Goal: Information Seeking & Learning: Find specific fact

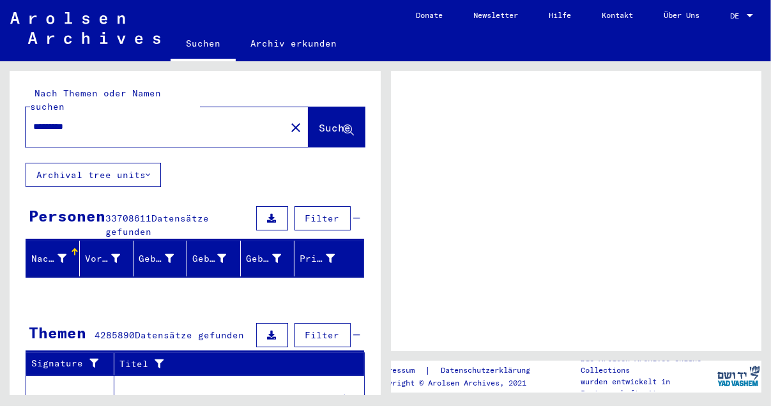
click at [281, 203] on div "Filter" at bounding box center [307, 218] width 108 height 31
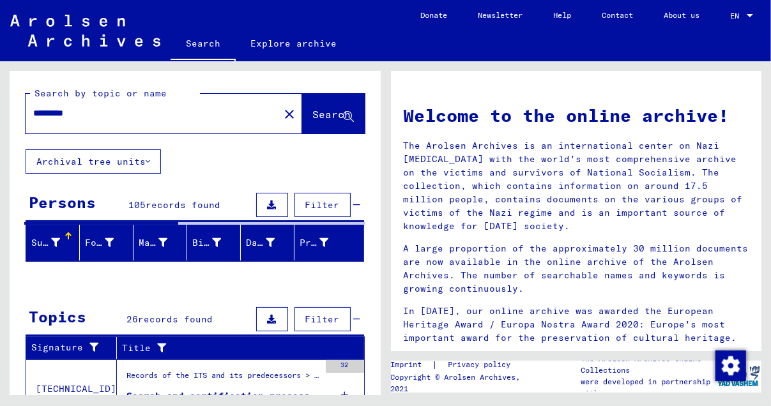
click at [33, 111] on div "********" at bounding box center [145, 113] width 238 height 29
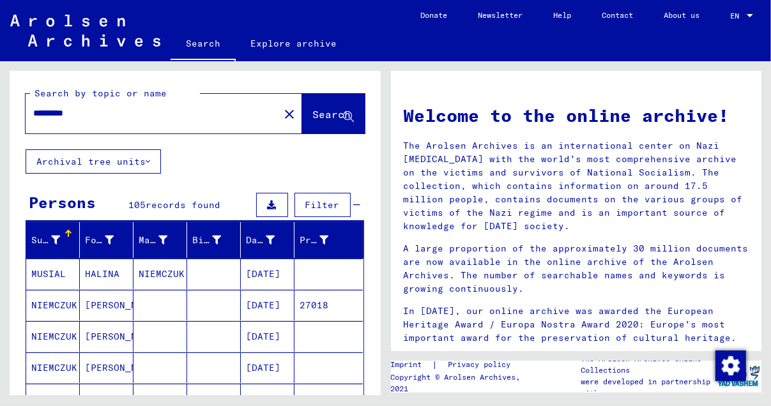
click at [33, 112] on input "********" at bounding box center [148, 113] width 230 height 13
click at [313, 114] on span "Search" at bounding box center [332, 114] width 38 height 13
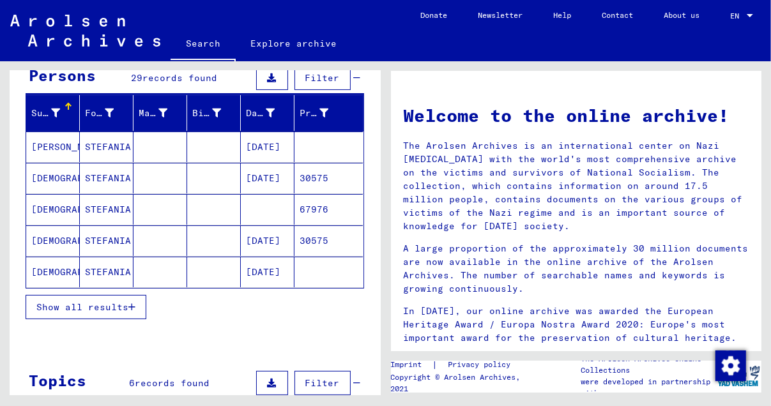
click at [257, 170] on mat-cell "[DATE]" at bounding box center [268, 178] width 54 height 31
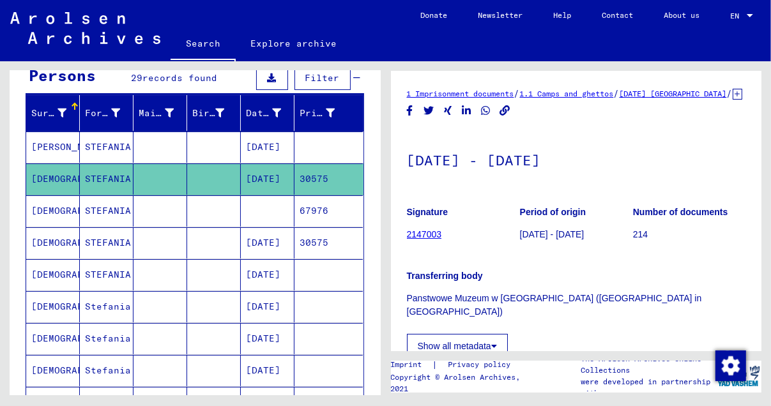
click at [256, 170] on mat-cell "[DATE]" at bounding box center [268, 178] width 54 height 31
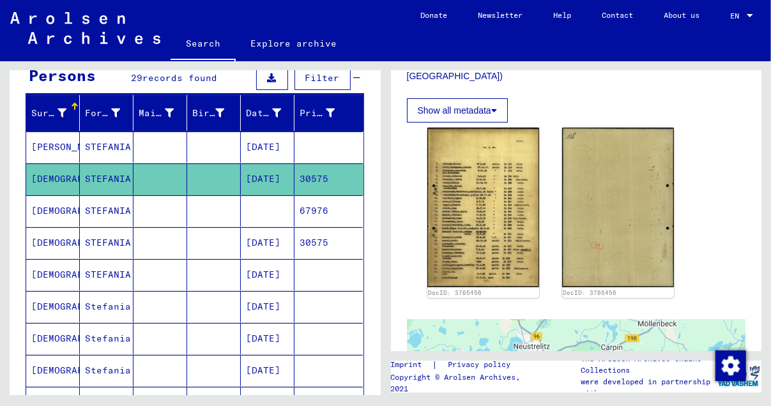
scroll to position [255, 0]
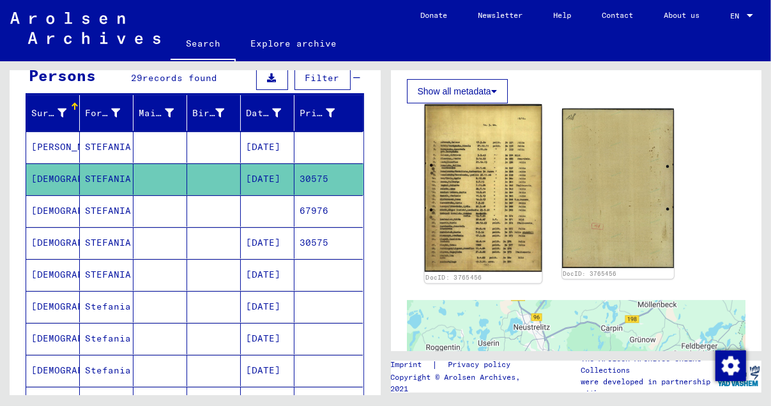
click at [463, 204] on img at bounding box center [482, 189] width 117 height 168
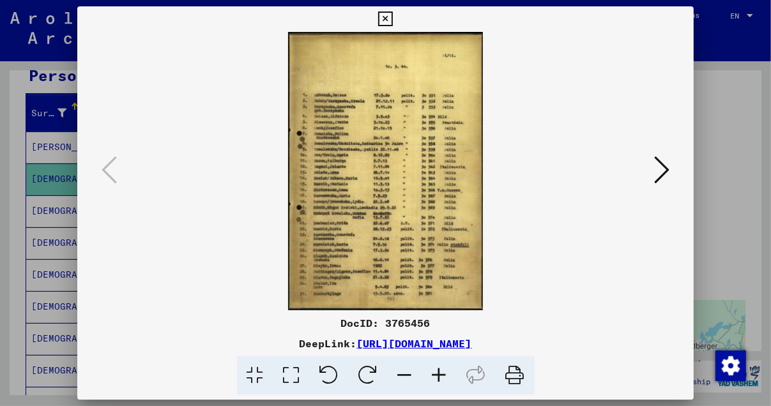
click at [667, 168] on icon at bounding box center [661, 170] width 15 height 31
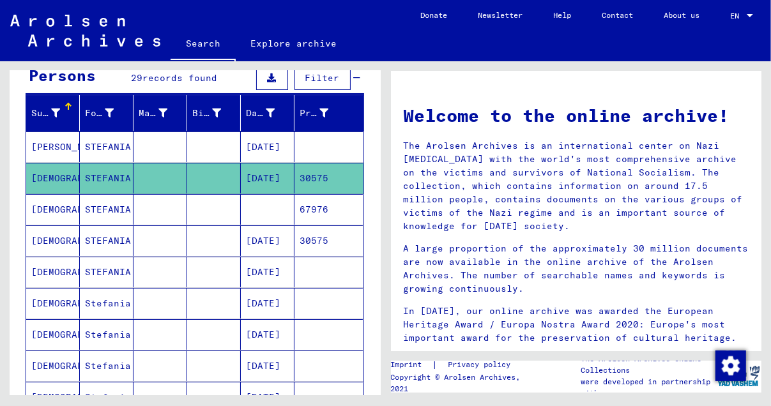
click at [272, 170] on mat-cell "[DATE]" at bounding box center [268, 178] width 54 height 31
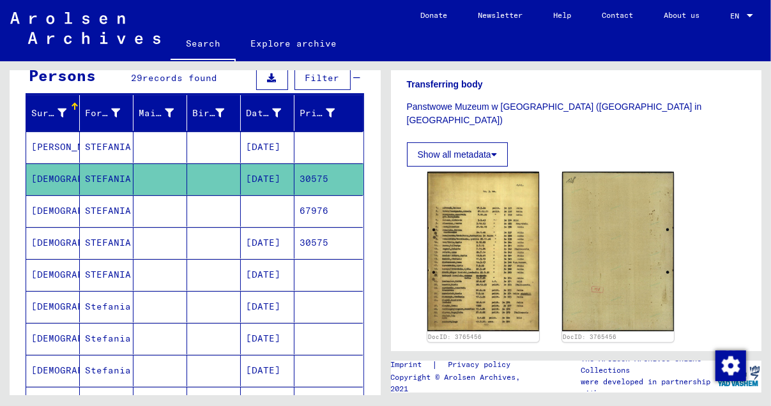
scroll to position [382, 0]
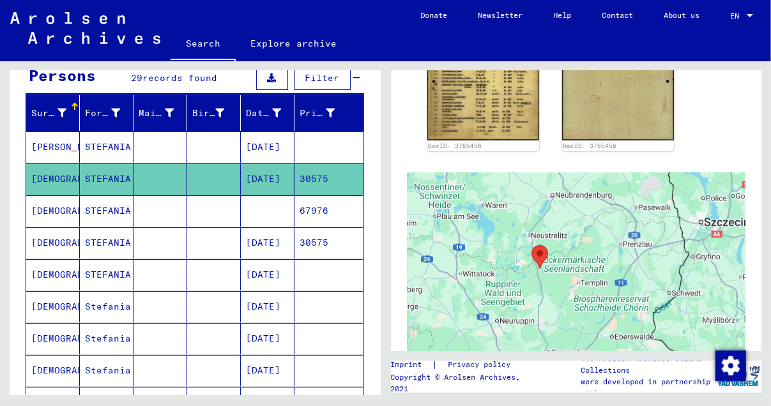
click at [313, 202] on mat-cell "67976" at bounding box center [328, 210] width 68 height 31
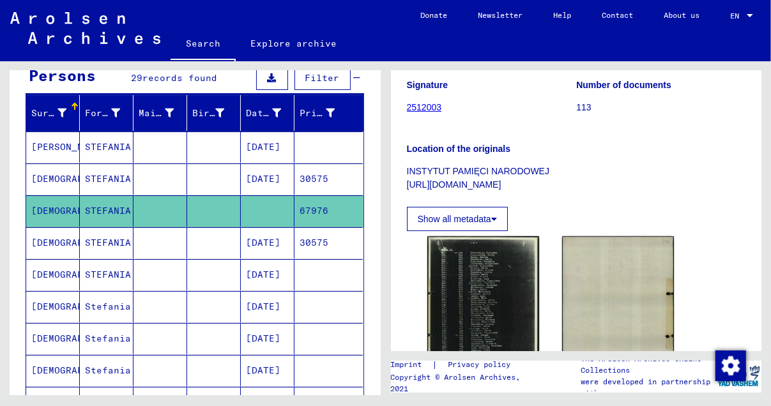
scroll to position [192, 0]
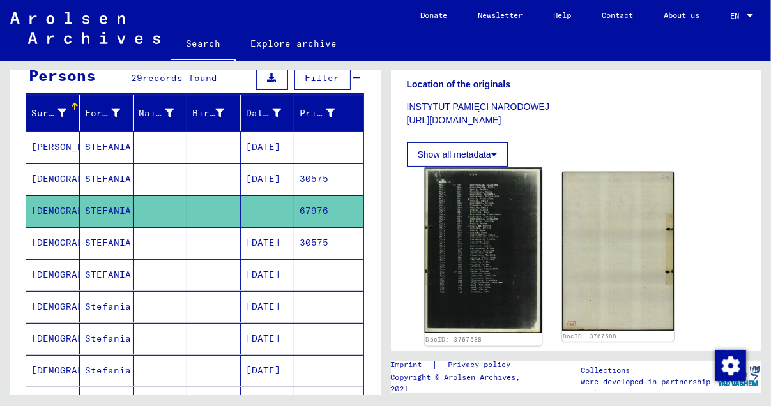
click at [487, 243] on img at bounding box center [482, 250] width 117 height 165
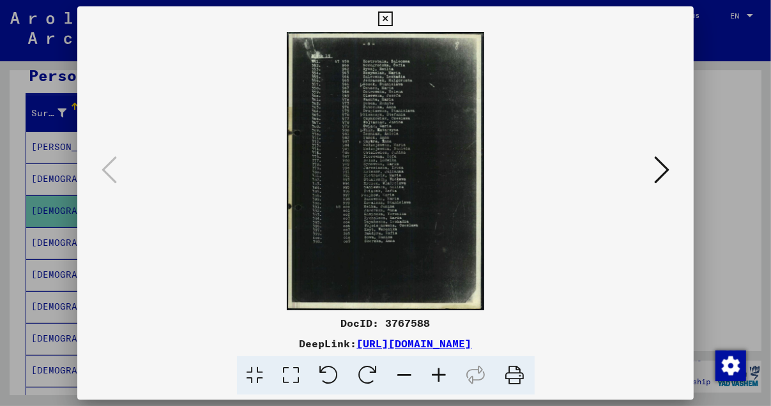
click at [487, 243] on img at bounding box center [386, 171] width 530 height 278
click at [661, 166] on icon at bounding box center [661, 170] width 15 height 31
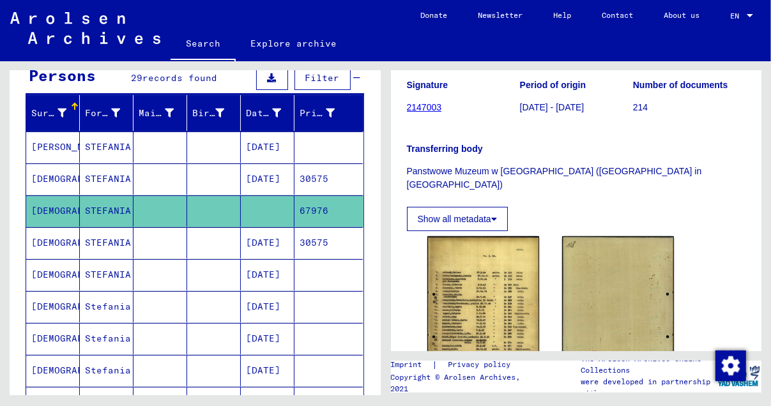
scroll to position [192, 0]
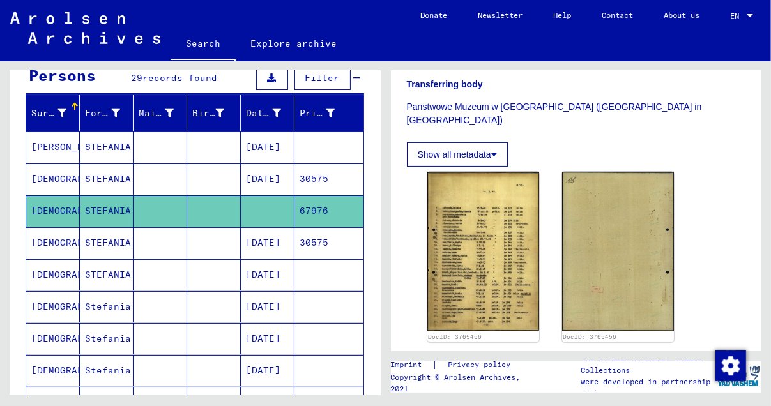
click at [252, 236] on mat-cell "[DATE]" at bounding box center [268, 242] width 54 height 31
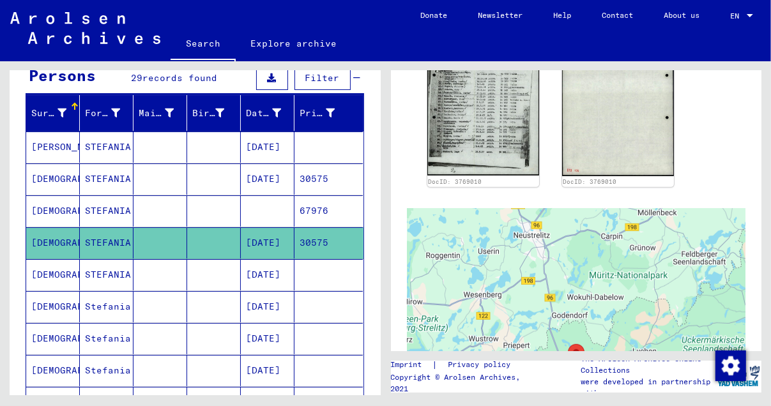
scroll to position [447, 0]
click at [260, 269] on mat-cell "[DATE]" at bounding box center [268, 274] width 54 height 31
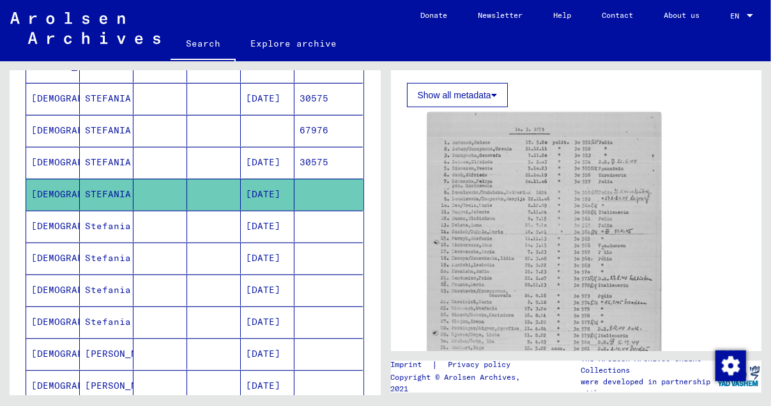
scroll to position [255, 0]
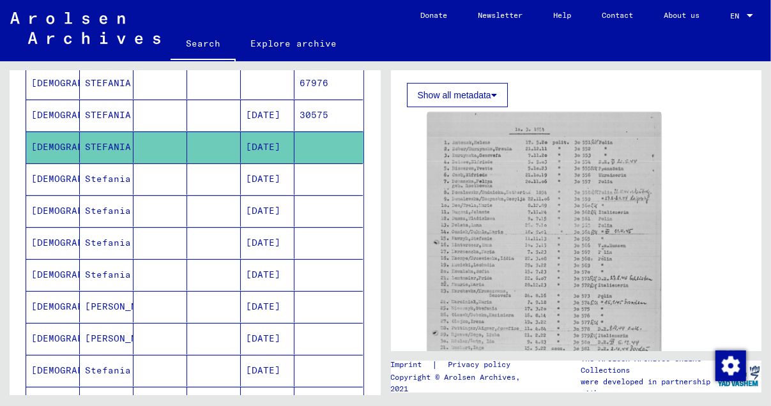
click at [255, 201] on mat-cell "[DATE]" at bounding box center [268, 210] width 54 height 31
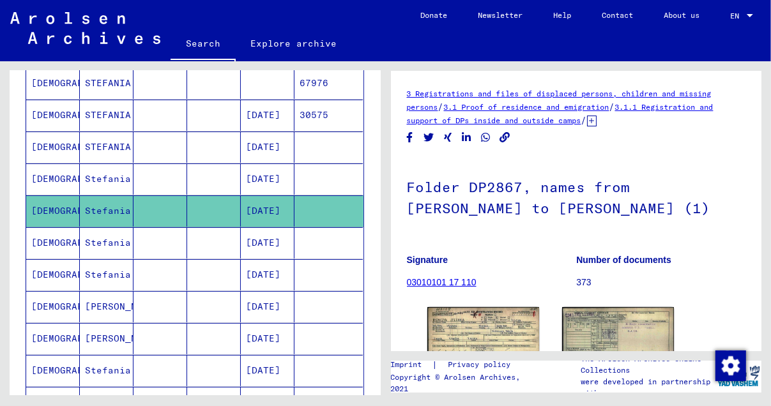
click at [261, 240] on mat-cell "[DATE]" at bounding box center [268, 242] width 54 height 31
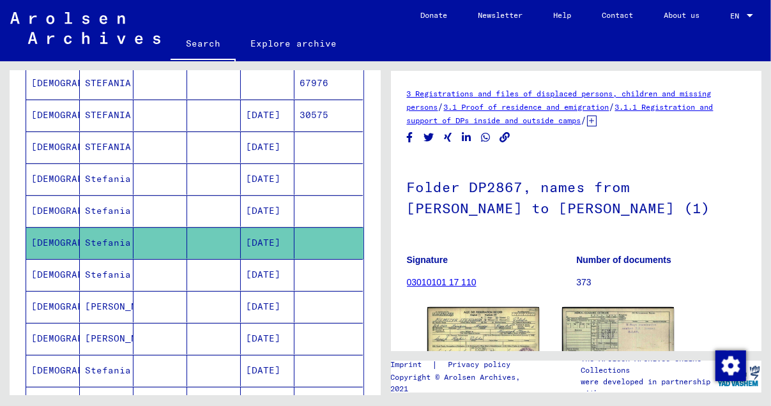
click at [258, 267] on mat-cell "[DATE]" at bounding box center [268, 274] width 54 height 31
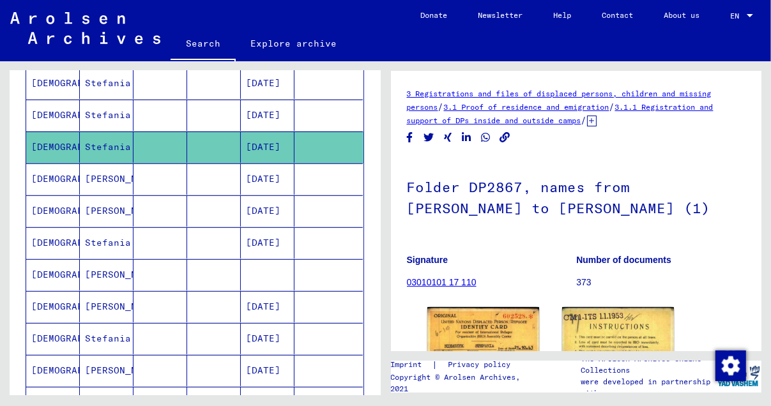
scroll to position [127, 0]
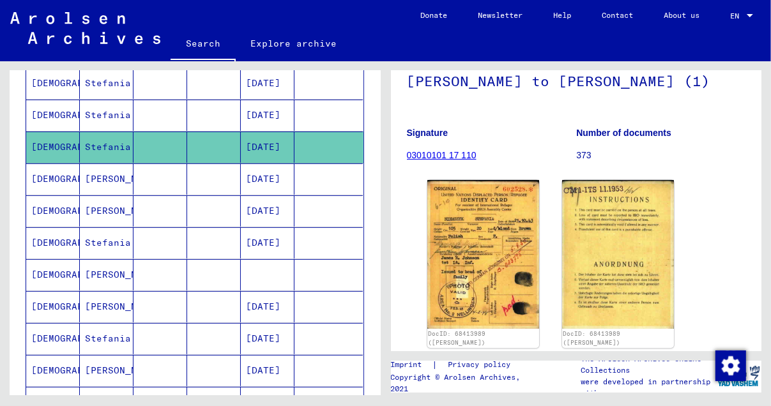
click at [254, 202] on mat-cell "[DATE]" at bounding box center [268, 210] width 54 height 31
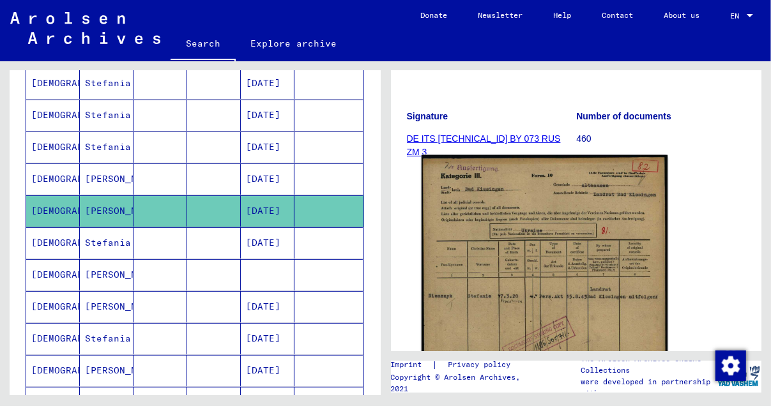
scroll to position [255, 0]
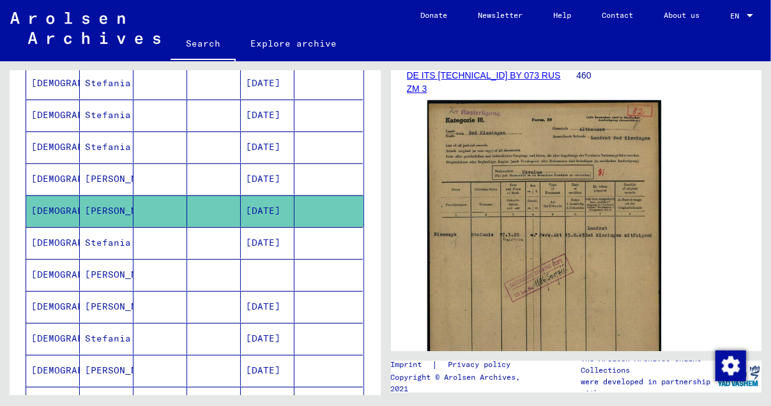
click at [260, 169] on mat-cell "[DATE]" at bounding box center [268, 178] width 54 height 31
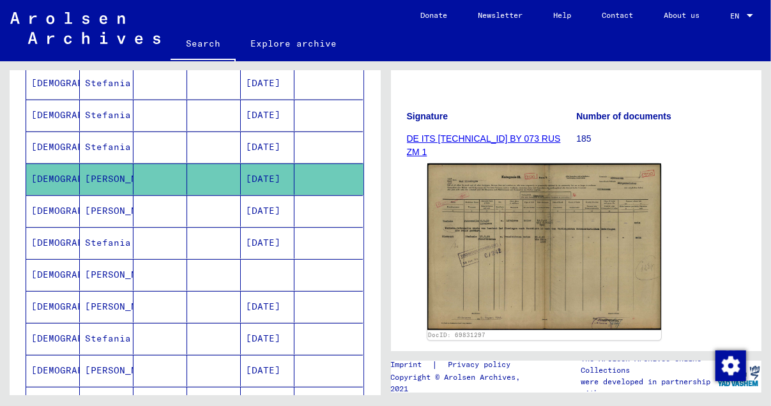
click at [276, 142] on mat-cell "[DATE]" at bounding box center [268, 147] width 54 height 31
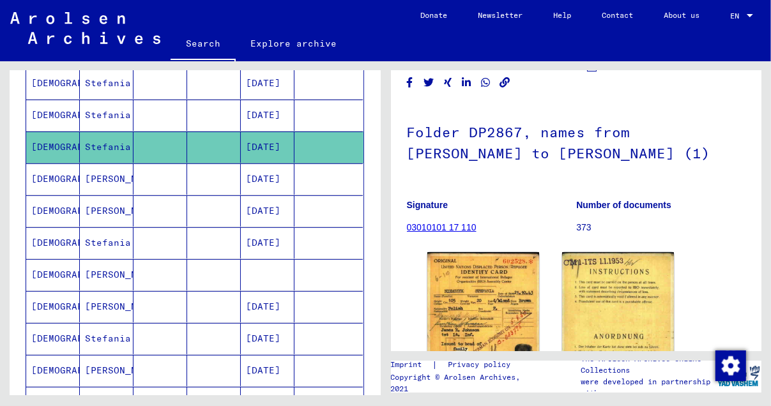
scroll to position [127, 0]
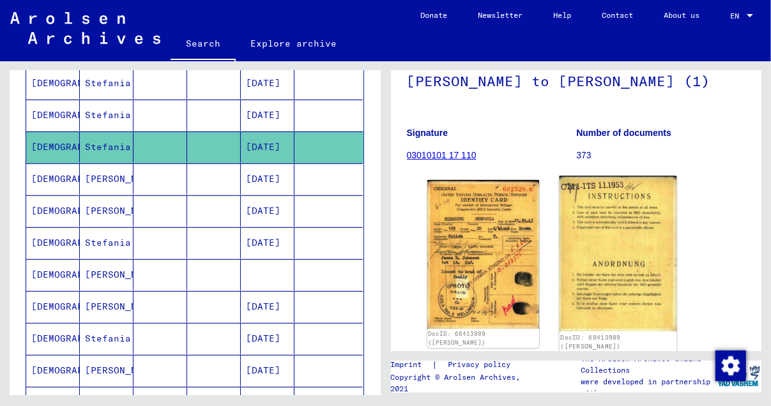
click at [590, 212] on img at bounding box center [617, 254] width 117 height 156
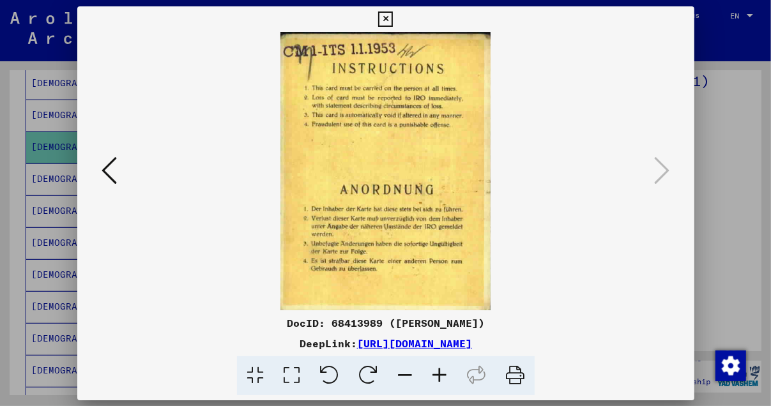
click at [590, 212] on img at bounding box center [386, 171] width 530 height 278
click at [107, 165] on icon at bounding box center [109, 170] width 15 height 31
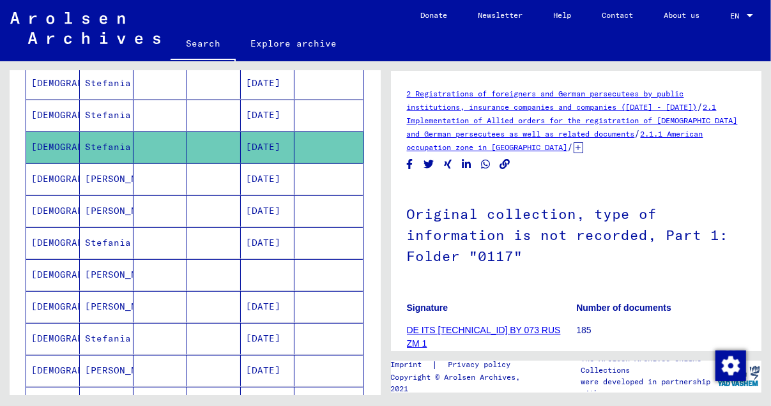
click at [250, 165] on mat-cell "[DATE]" at bounding box center [268, 178] width 54 height 31
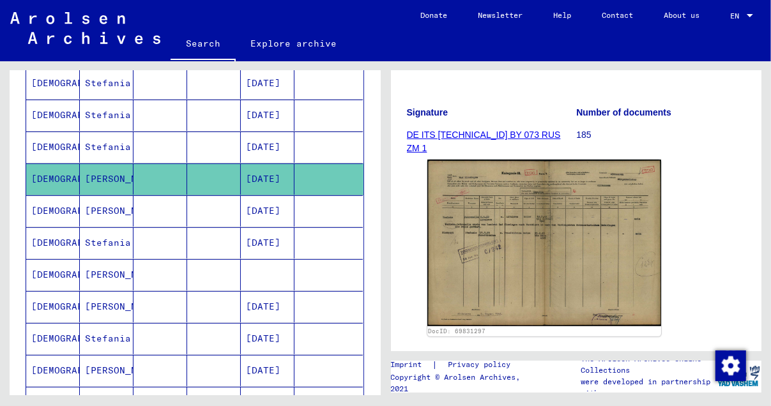
scroll to position [255, 0]
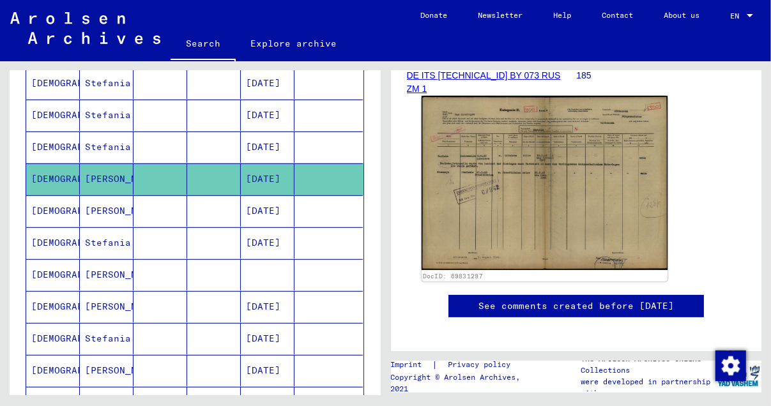
click at [518, 174] on img at bounding box center [544, 183] width 246 height 174
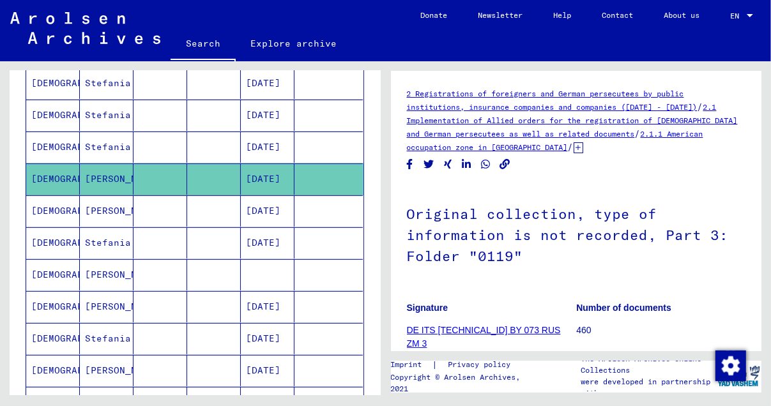
click at [273, 240] on mat-cell "[DATE]" at bounding box center [268, 242] width 54 height 31
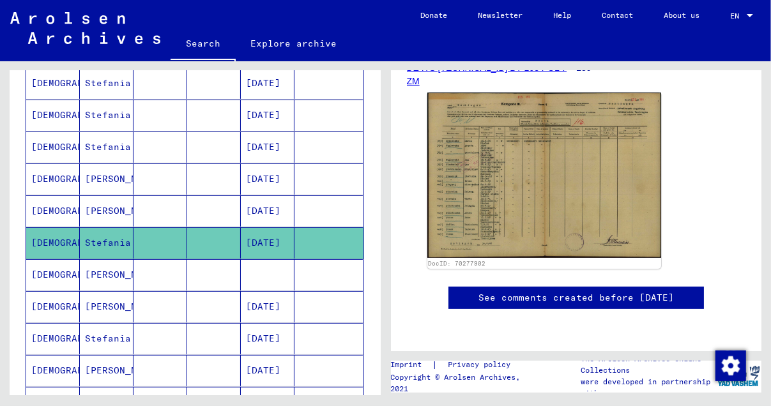
scroll to position [192, 0]
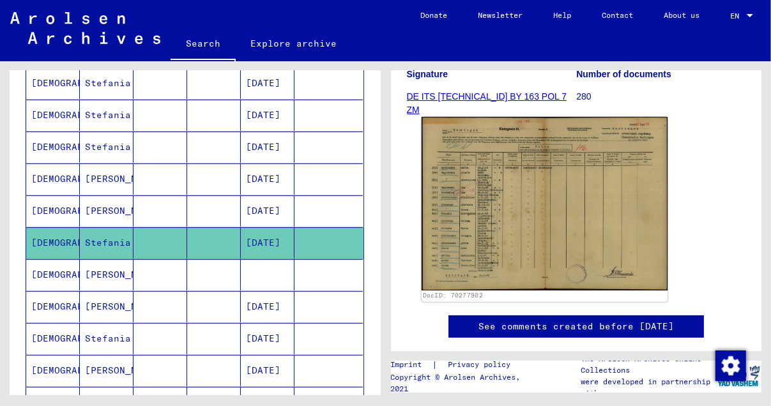
click at [499, 219] on img at bounding box center [544, 204] width 246 height 174
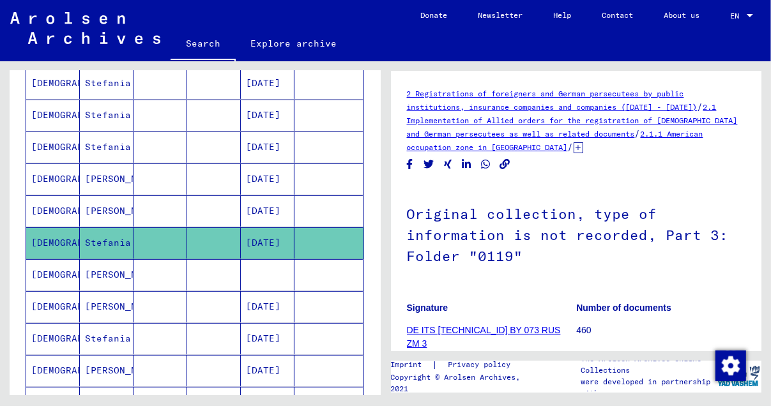
click at [260, 298] on mat-cell "[DATE]" at bounding box center [268, 306] width 54 height 31
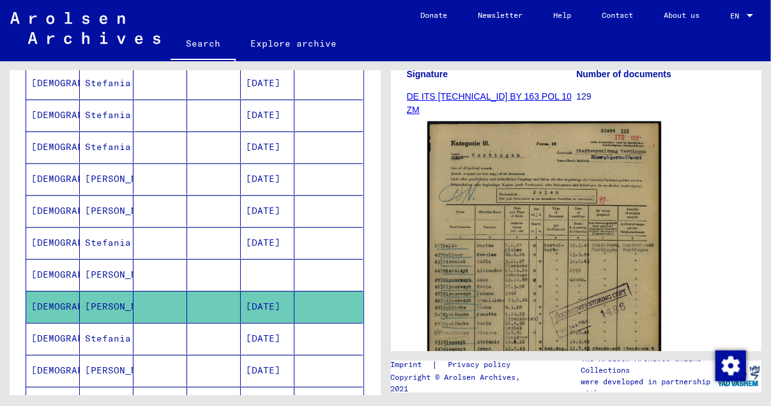
scroll to position [319, 0]
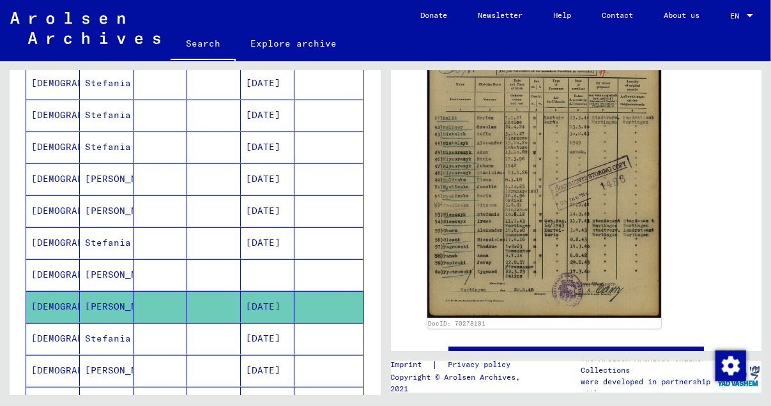
click at [269, 331] on mat-cell "[DATE]" at bounding box center [268, 338] width 54 height 31
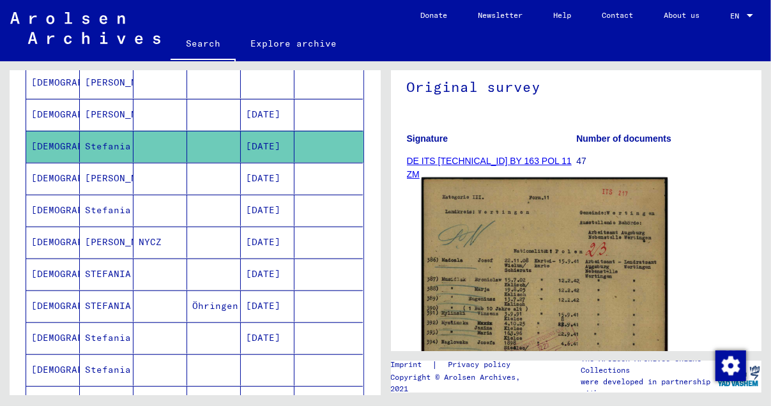
scroll to position [255, 0]
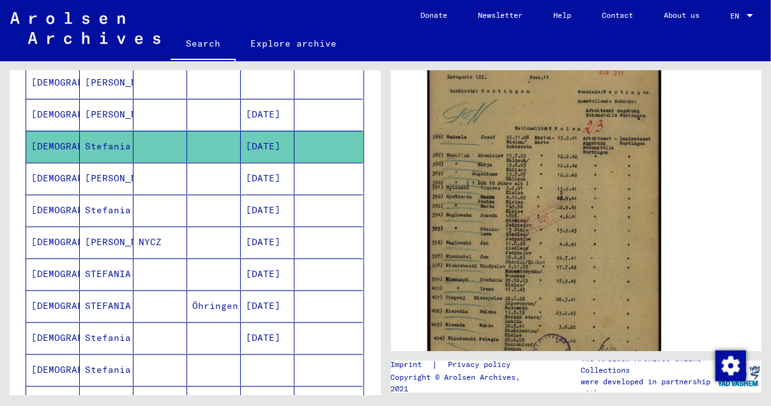
click at [253, 172] on mat-cell "[DATE]" at bounding box center [268, 178] width 54 height 31
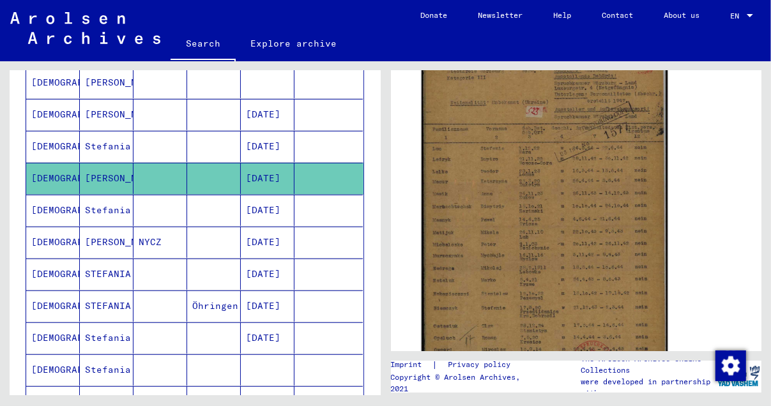
scroll to position [319, 0]
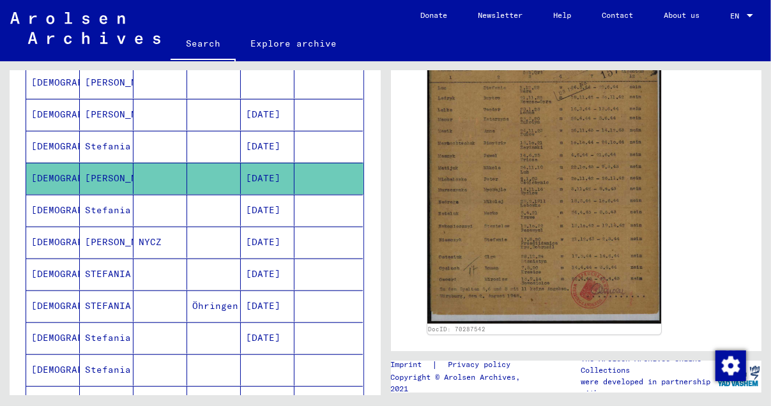
click at [245, 200] on mat-cell "[DATE]" at bounding box center [268, 210] width 54 height 31
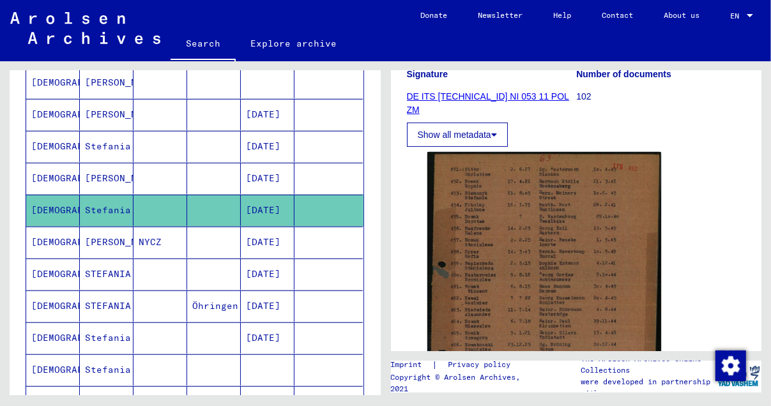
click at [254, 236] on mat-cell "[DATE]" at bounding box center [268, 242] width 54 height 31
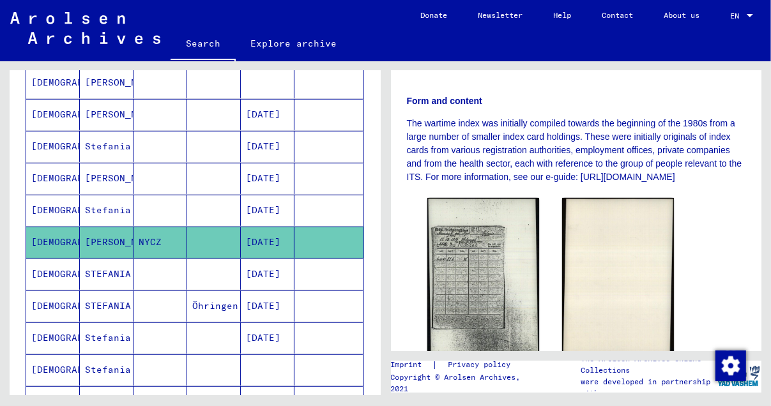
scroll to position [255, 0]
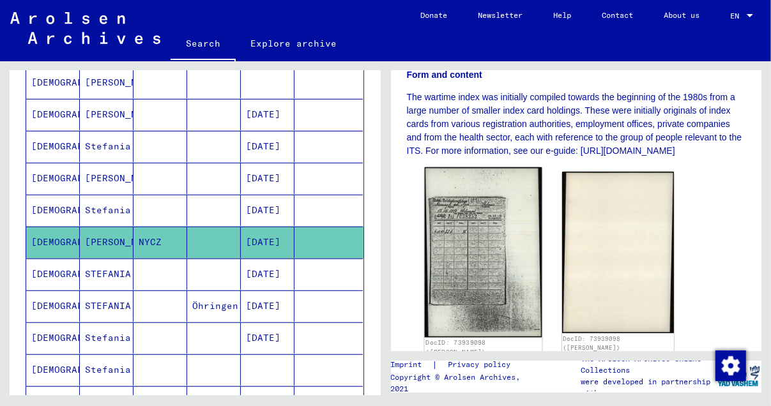
click at [471, 239] on img at bounding box center [482, 252] width 117 height 170
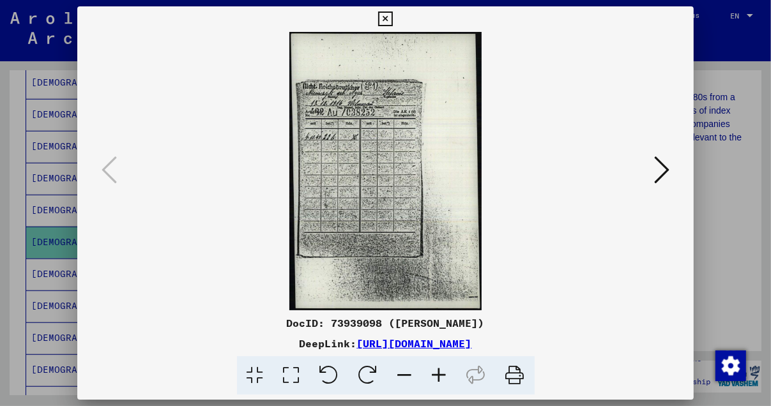
click at [671, 163] on button at bounding box center [661, 171] width 23 height 36
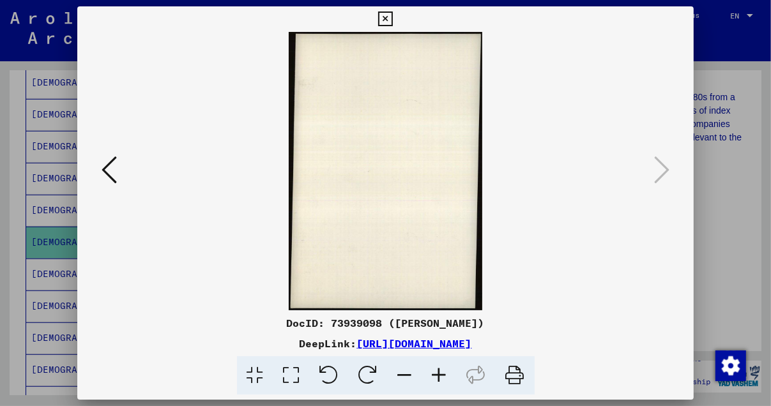
click at [386, 15] on icon at bounding box center [385, 18] width 15 height 15
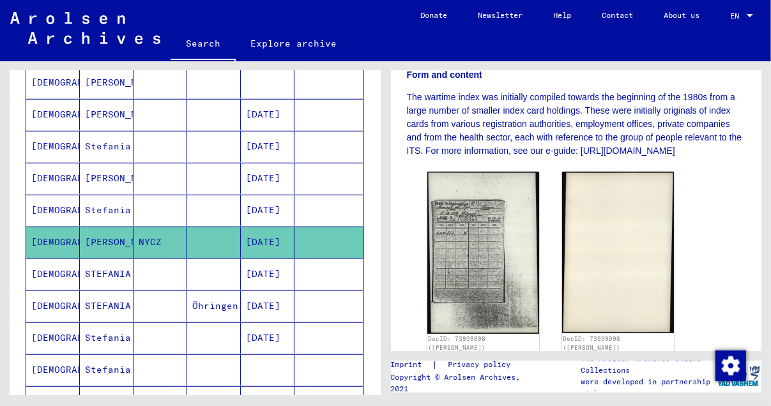
click at [266, 266] on mat-cell "[DATE]" at bounding box center [268, 274] width 54 height 31
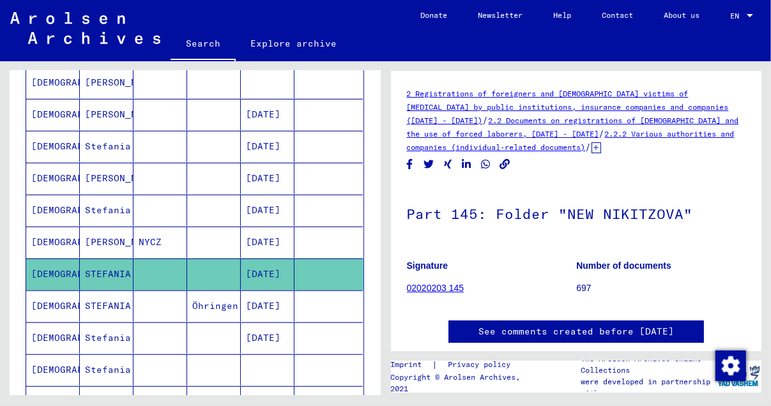
click at [260, 291] on mat-cell "[DATE]" at bounding box center [268, 305] width 54 height 31
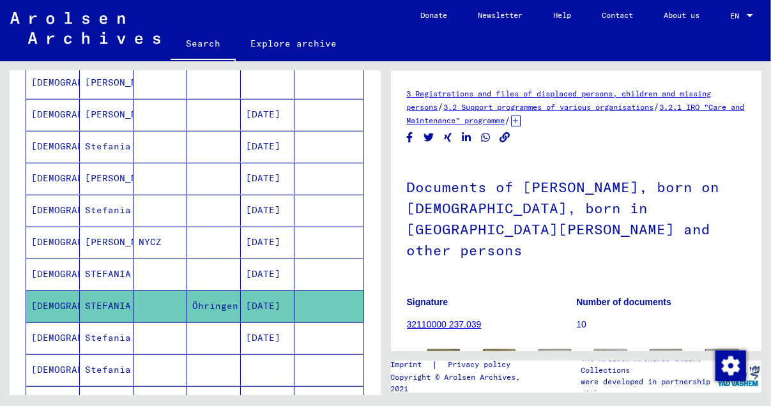
scroll to position [127, 0]
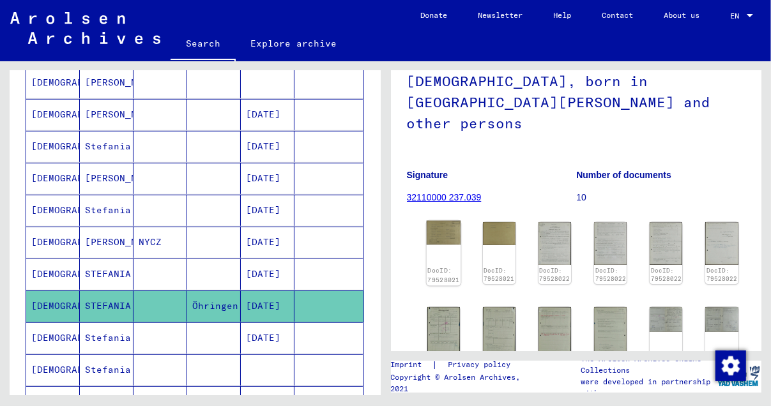
click at [437, 221] on img at bounding box center [443, 233] width 34 height 24
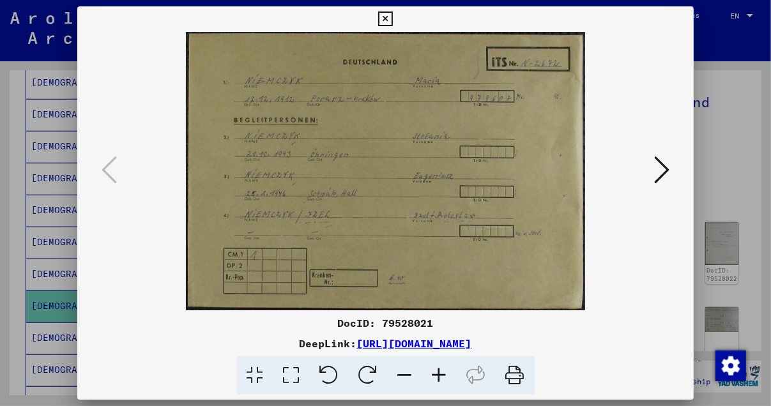
click at [388, 13] on icon at bounding box center [385, 18] width 15 height 15
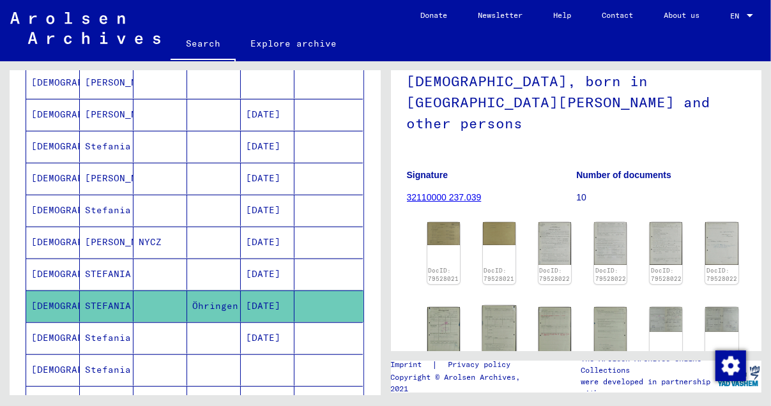
click at [490, 306] on img at bounding box center [498, 330] width 34 height 49
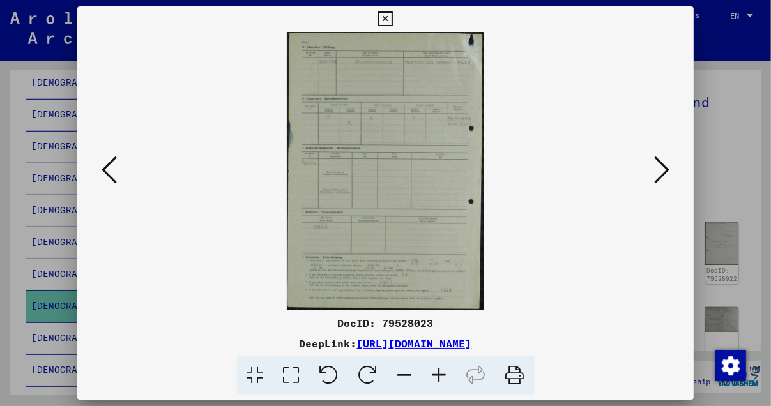
click at [388, 133] on img at bounding box center [386, 171] width 530 height 278
click at [389, 16] on icon at bounding box center [385, 18] width 15 height 15
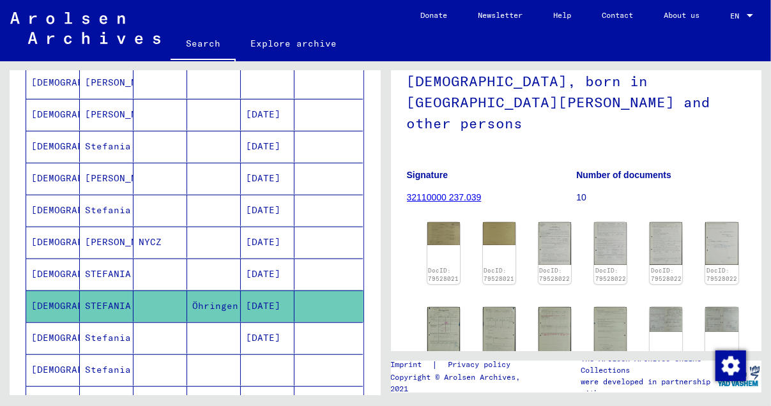
click at [260, 326] on mat-cell "[DATE]" at bounding box center [268, 337] width 54 height 31
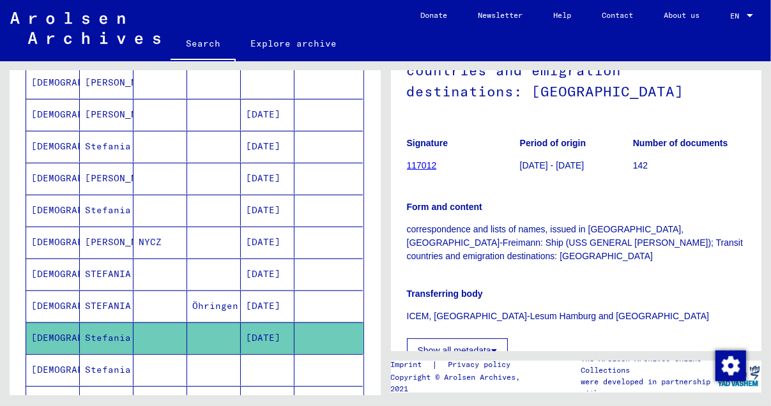
scroll to position [319, 0]
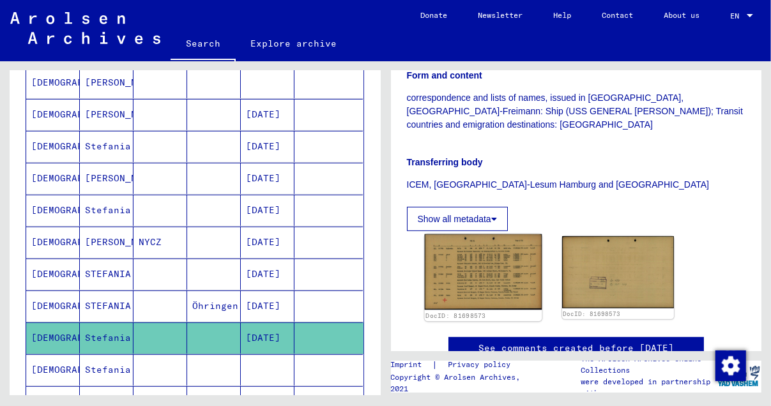
click at [478, 266] on img at bounding box center [482, 272] width 117 height 76
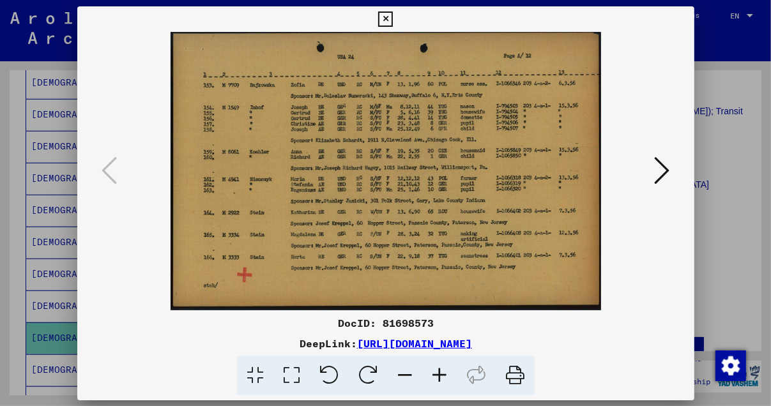
click at [478, 266] on img at bounding box center [386, 171] width 530 height 278
click at [384, 16] on icon at bounding box center [385, 18] width 15 height 15
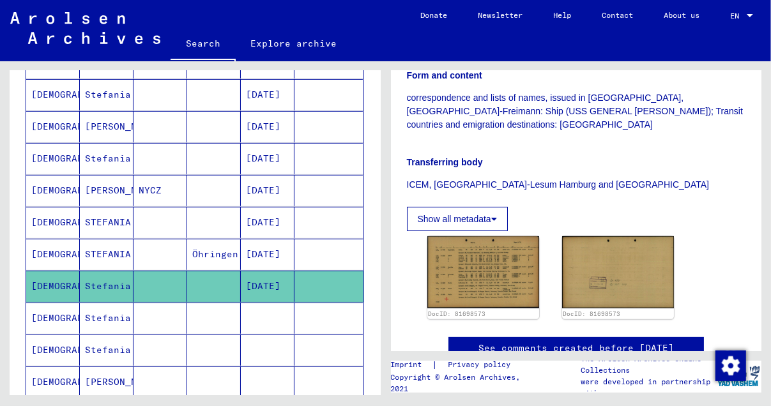
scroll to position [766, 0]
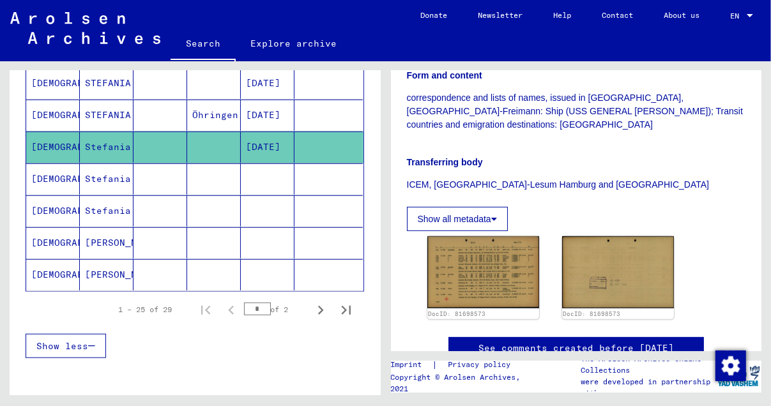
click at [57, 166] on mat-cell "[DEMOGRAPHIC_DATA]" at bounding box center [53, 178] width 54 height 31
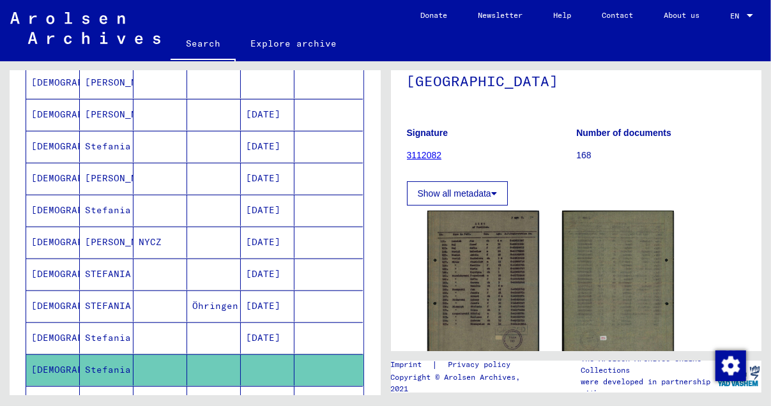
scroll to position [766, 0]
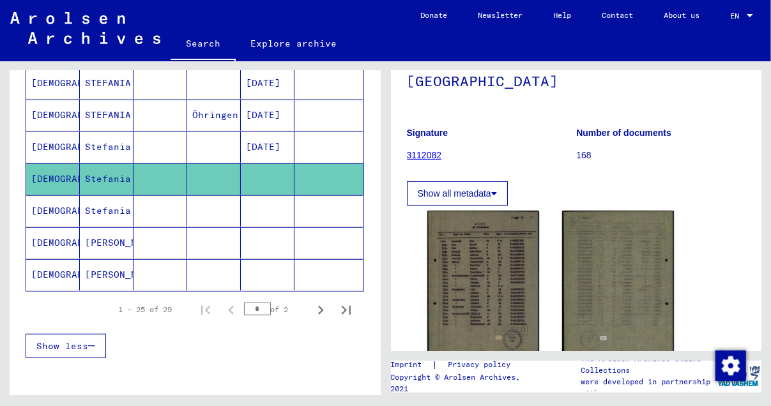
click at [105, 195] on mat-cell "Stefania" at bounding box center [107, 210] width 54 height 31
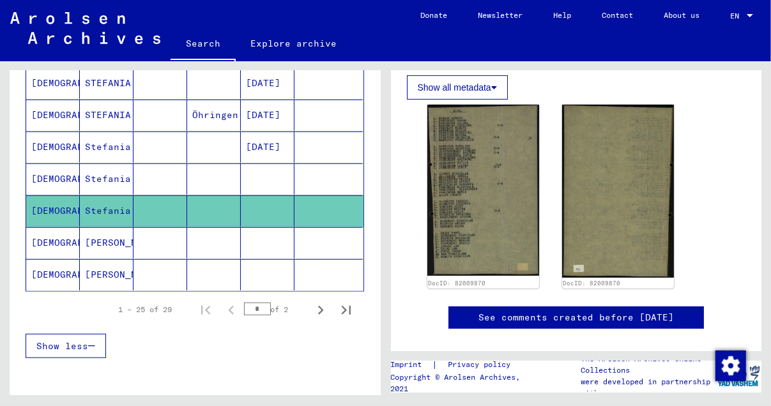
scroll to position [255, 0]
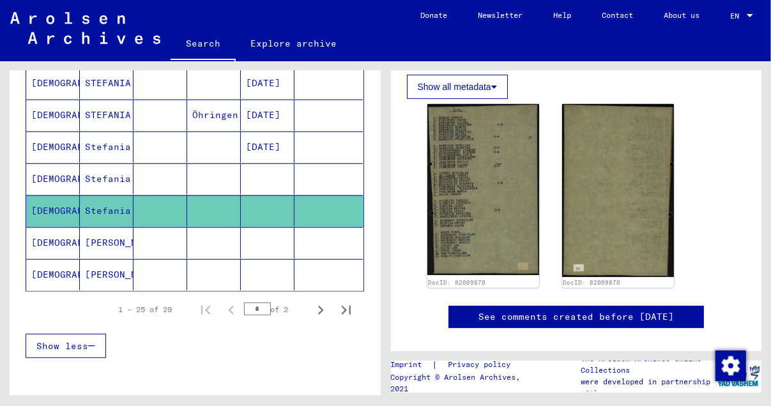
click at [539, 204] on div "DocID: 82009870 DocID: 82009870" at bounding box center [576, 195] width 308 height 193
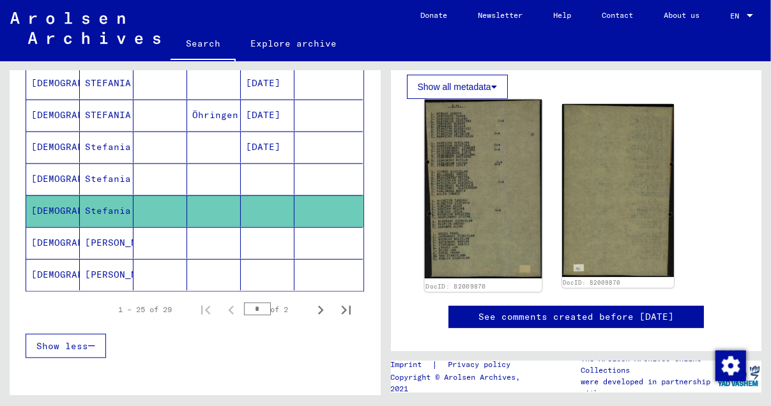
click at [500, 185] on img at bounding box center [482, 189] width 117 height 179
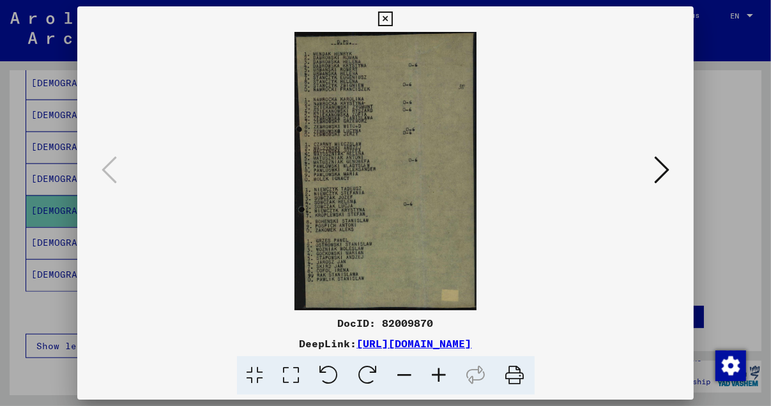
click at [388, 20] on icon at bounding box center [385, 18] width 15 height 15
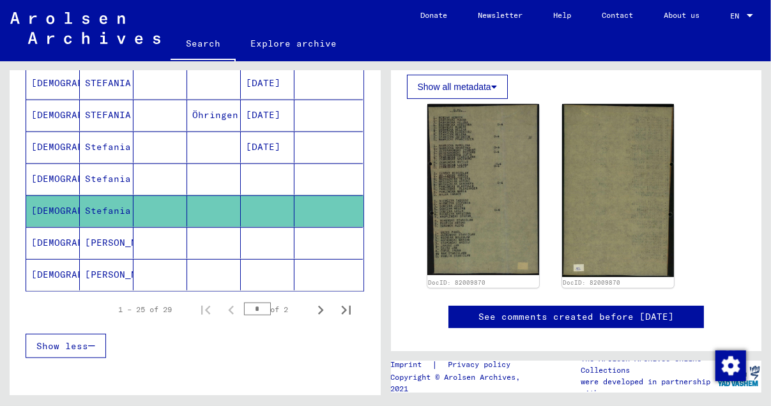
click at [164, 227] on mat-cell at bounding box center [160, 242] width 54 height 31
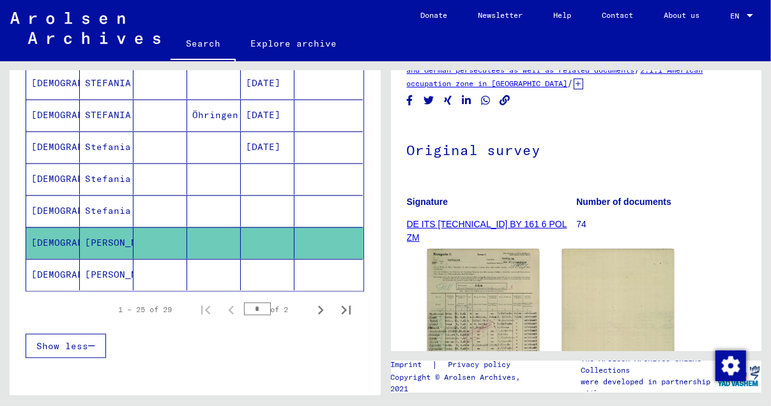
scroll to position [192, 0]
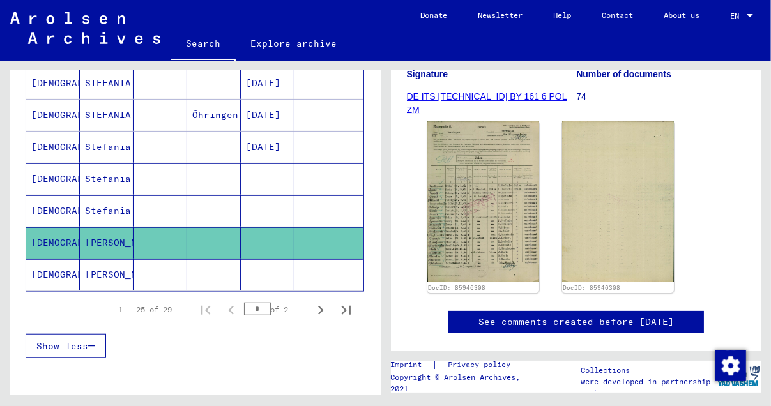
click at [174, 259] on mat-cell at bounding box center [160, 274] width 54 height 31
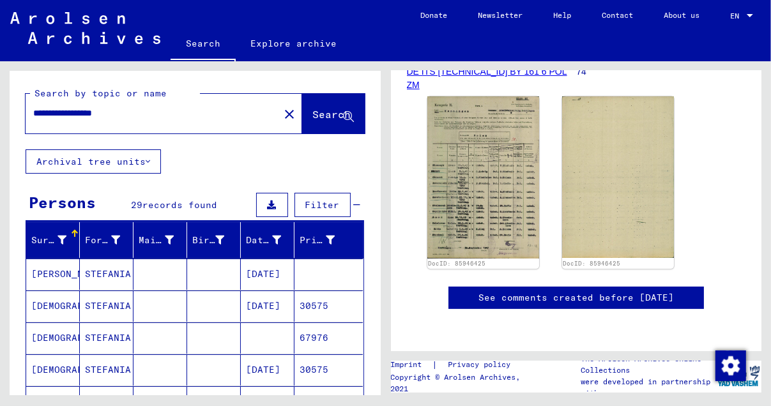
drag, startPoint x: 128, startPoint y: 110, endPoint x: 83, endPoint y: 112, distance: 44.8
click at [83, 112] on input "**********" at bounding box center [152, 113] width 238 height 13
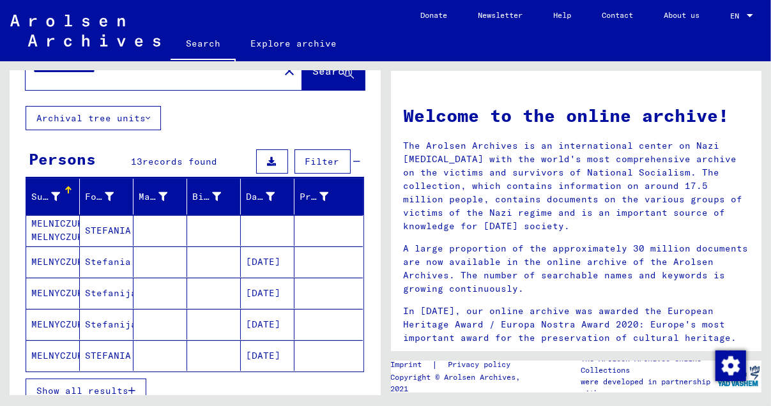
scroll to position [64, 0]
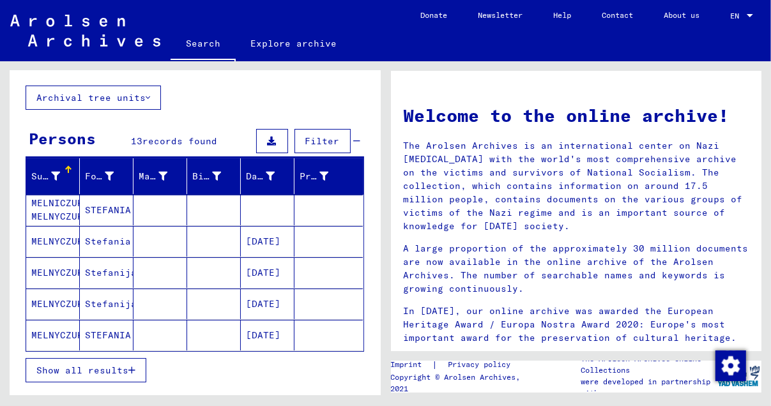
click at [113, 209] on mat-cell "STEFANIA" at bounding box center [107, 210] width 54 height 31
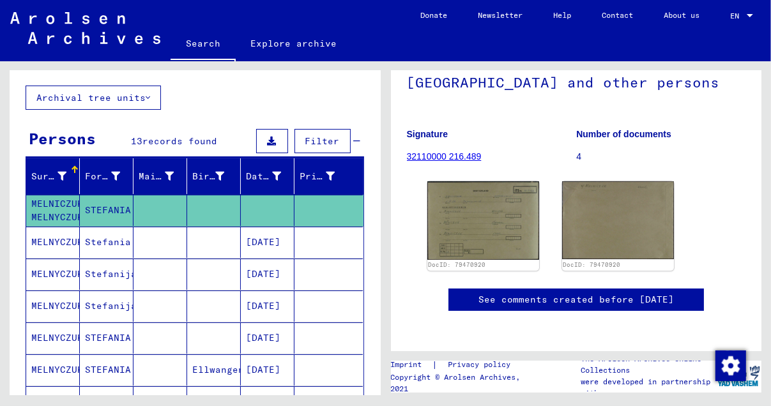
scroll to position [192, 0]
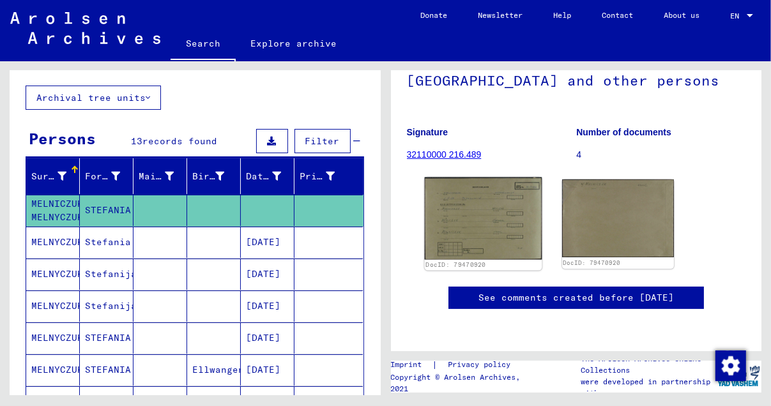
click at [488, 179] on img at bounding box center [482, 218] width 117 height 82
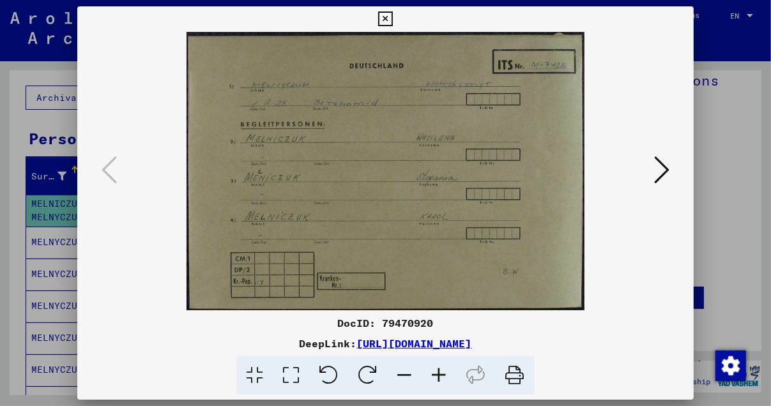
click at [387, 15] on icon at bounding box center [385, 18] width 15 height 15
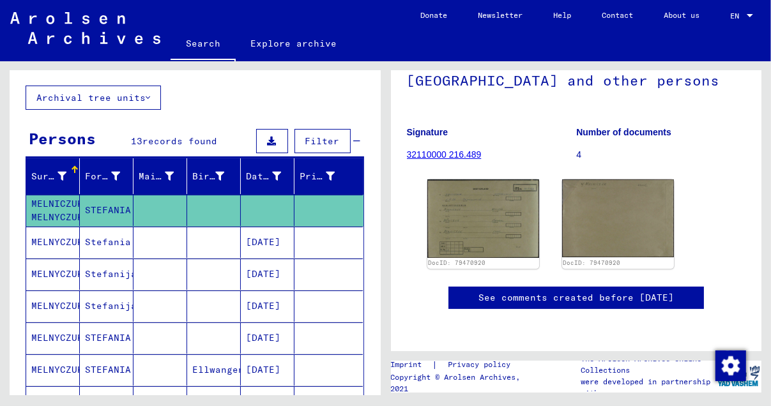
click at [140, 238] on mat-cell at bounding box center [160, 242] width 54 height 31
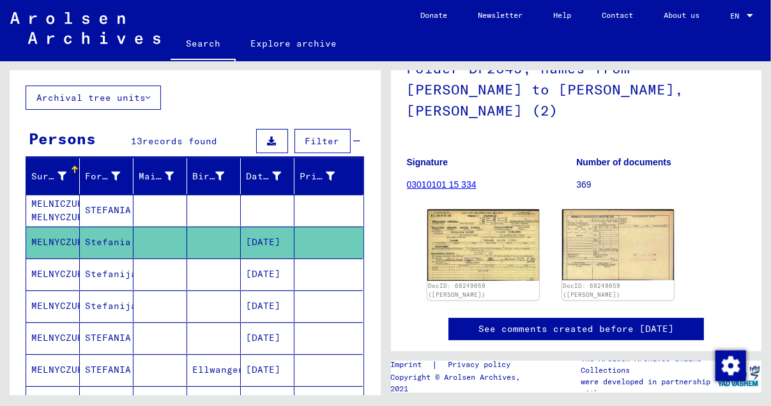
scroll to position [127, 0]
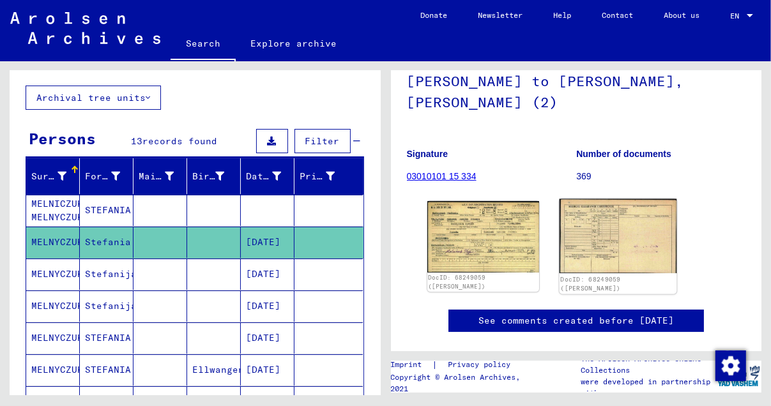
click at [608, 227] on img at bounding box center [617, 236] width 117 height 74
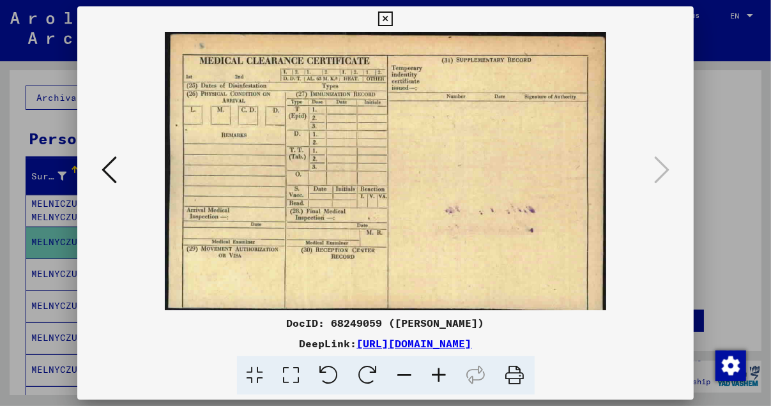
click at [102, 164] on icon at bounding box center [109, 170] width 15 height 31
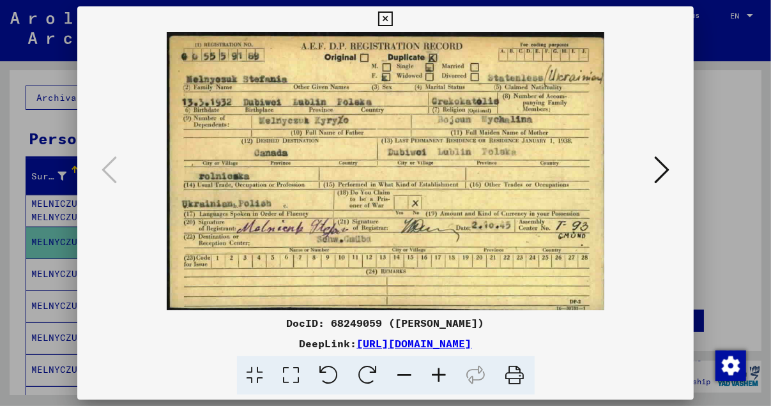
click at [382, 15] on icon at bounding box center [385, 18] width 15 height 15
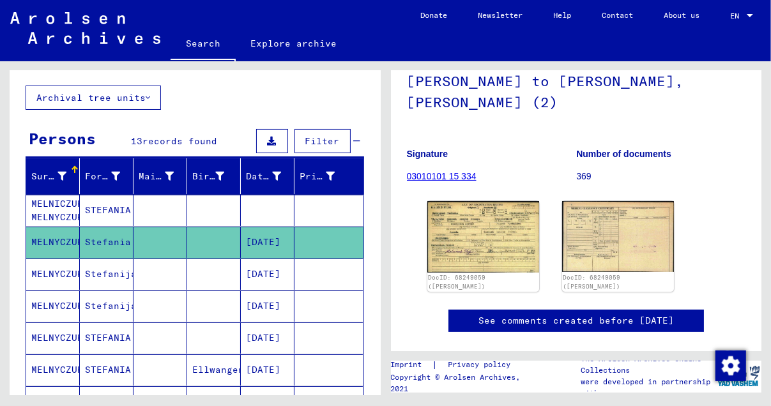
click at [119, 273] on mat-cell "Stefanija" at bounding box center [107, 274] width 54 height 31
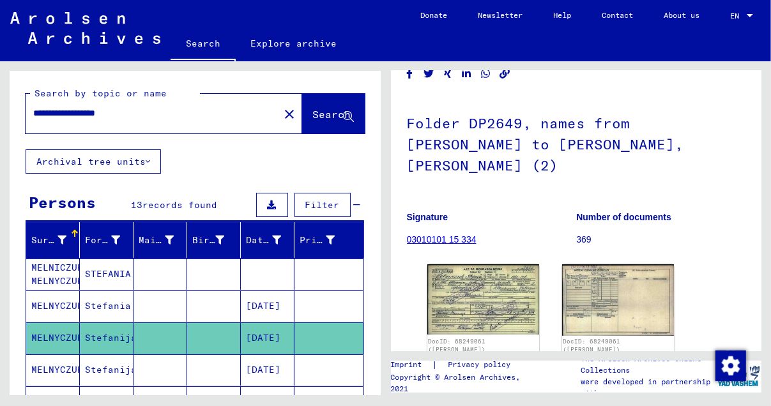
drag, startPoint x: 132, startPoint y: 110, endPoint x: 84, endPoint y: 114, distance: 47.4
click at [84, 114] on input "**********" at bounding box center [152, 113] width 238 height 13
click at [82, 111] on input "**********" at bounding box center [152, 113] width 238 height 13
type input "**********"
click at [313, 111] on span "Search" at bounding box center [332, 114] width 38 height 13
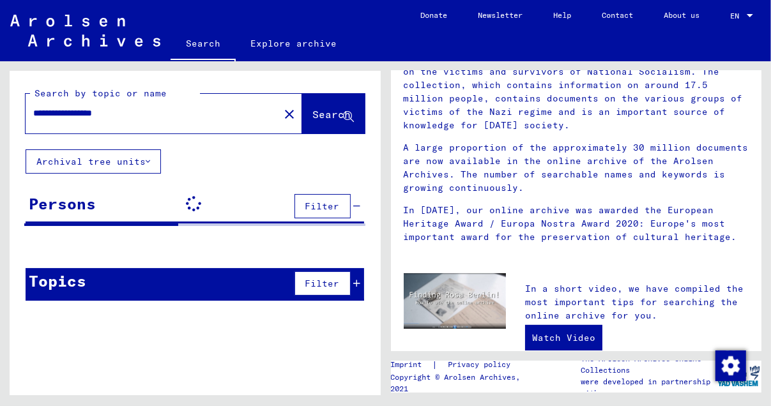
scroll to position [127, 0]
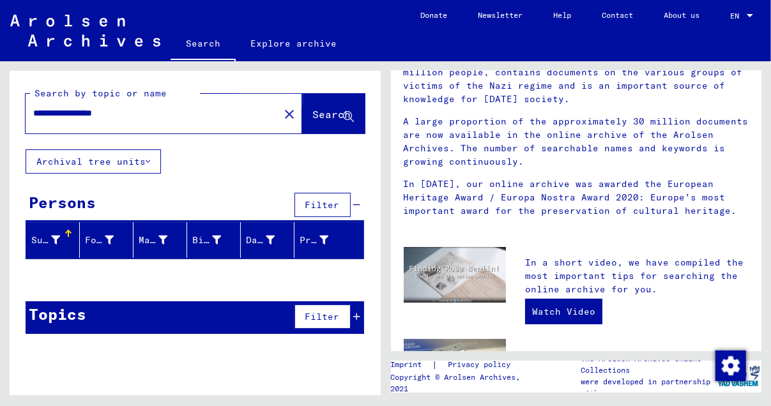
click at [322, 112] on span "Search" at bounding box center [332, 114] width 38 height 13
click at [118, 157] on font "Archival tree units" at bounding box center [90, 161] width 109 height 11
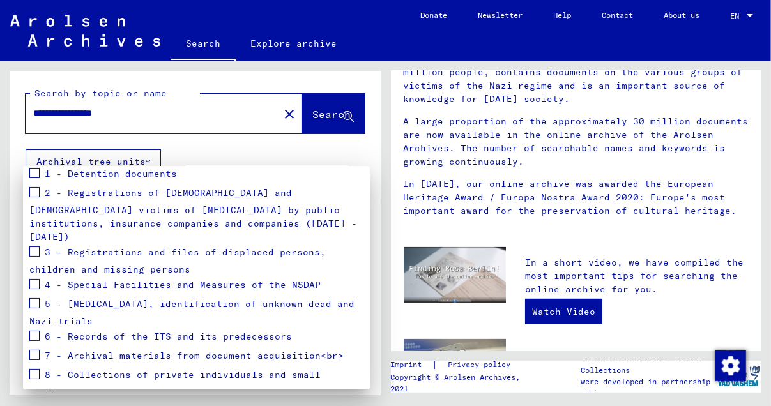
scroll to position [192, 0]
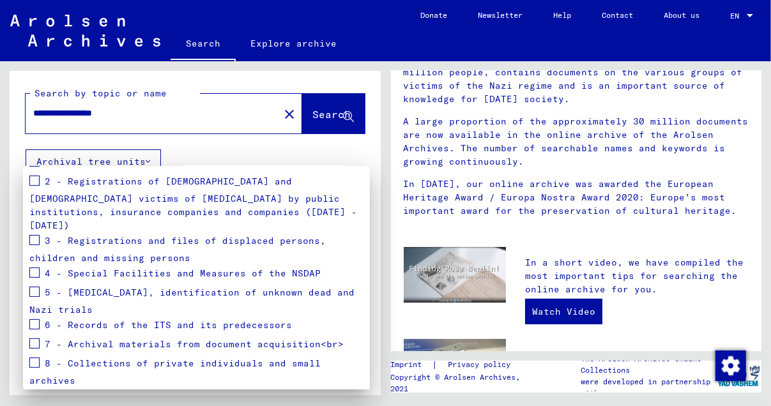
click at [40, 232] on div "3 - Registrations and files of displaced persons, children and missing persons" at bounding box center [196, 248] width 334 height 33
click at [31, 235] on span at bounding box center [34, 240] width 10 height 10
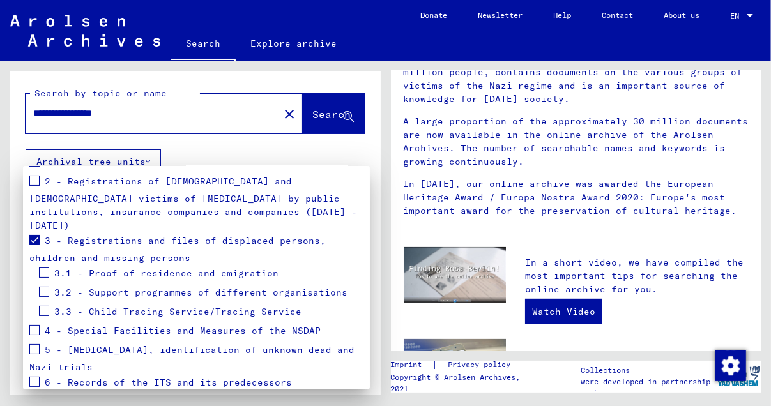
click at [324, 113] on div at bounding box center [385, 203] width 771 height 406
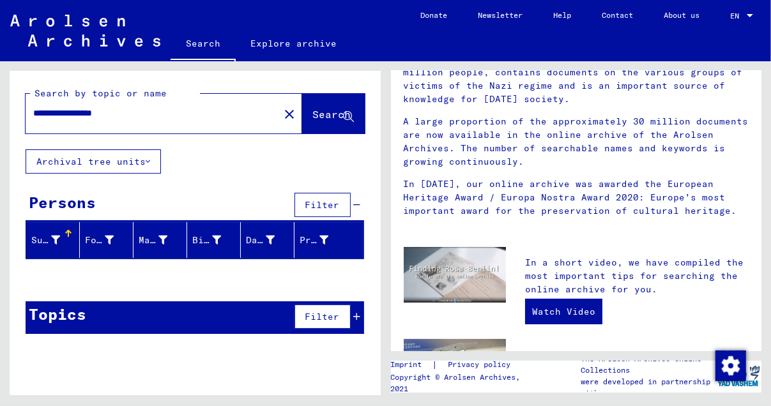
click at [317, 318] on span "Filter" at bounding box center [322, 316] width 34 height 11
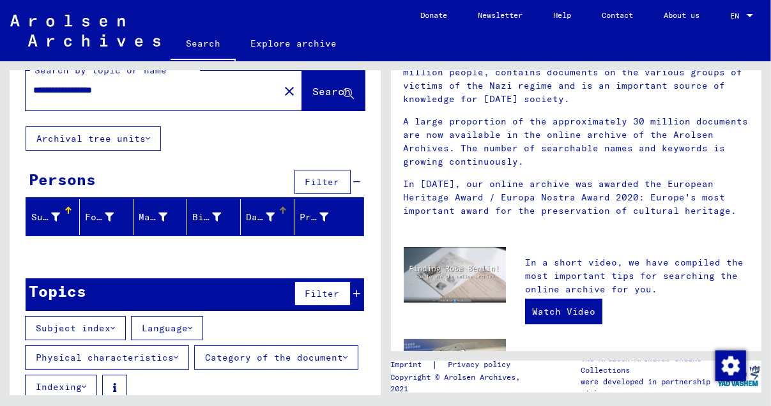
scroll to position [41, 0]
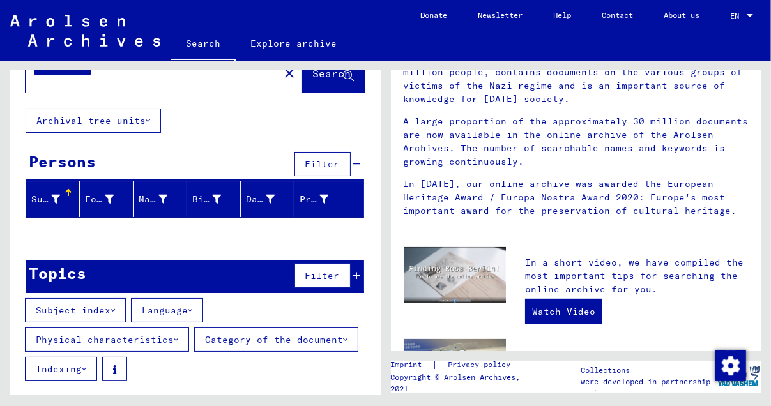
click at [169, 305] on font "Language" at bounding box center [165, 310] width 46 height 11
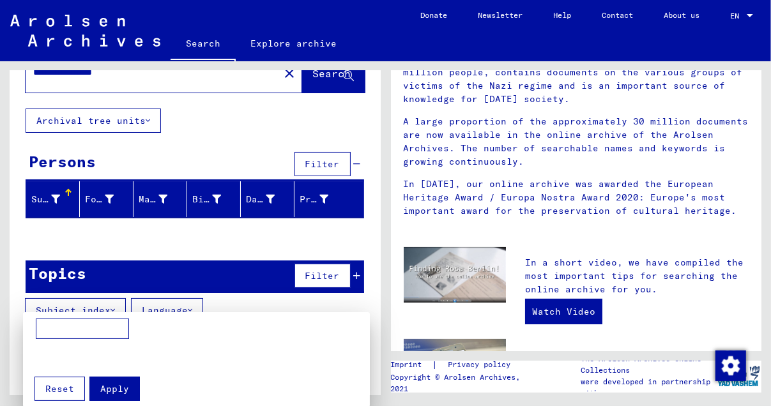
click at [54, 328] on input at bounding box center [82, 329] width 93 height 20
type input "*********"
click at [118, 306] on div at bounding box center [385, 203] width 771 height 406
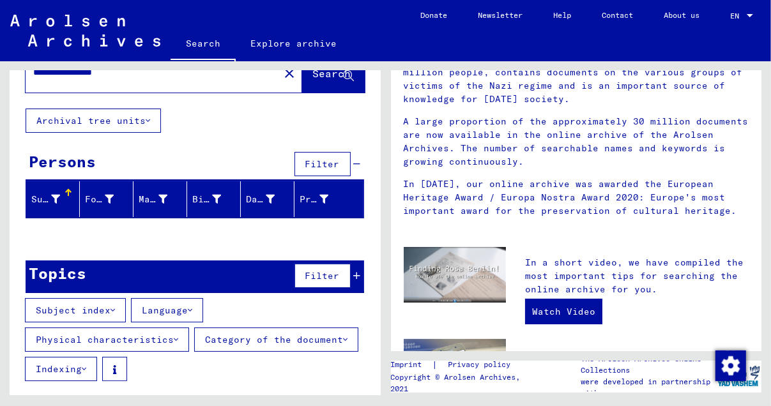
click at [110, 334] on font "Physical characteristics" at bounding box center [105, 339] width 138 height 11
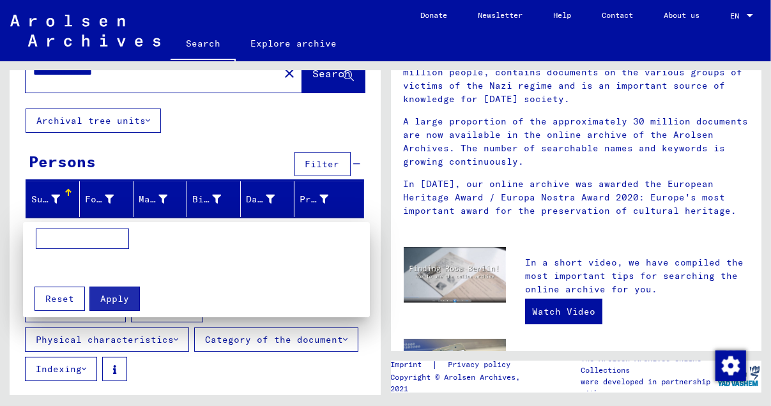
click at [315, 79] on div at bounding box center [385, 203] width 771 height 406
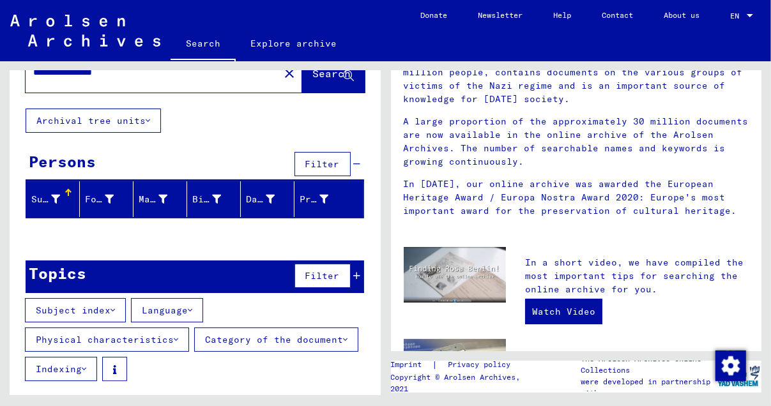
click at [315, 79] on span "Search" at bounding box center [333, 74] width 41 height 13
click at [315, 79] on span "Search" at bounding box center [332, 73] width 38 height 13
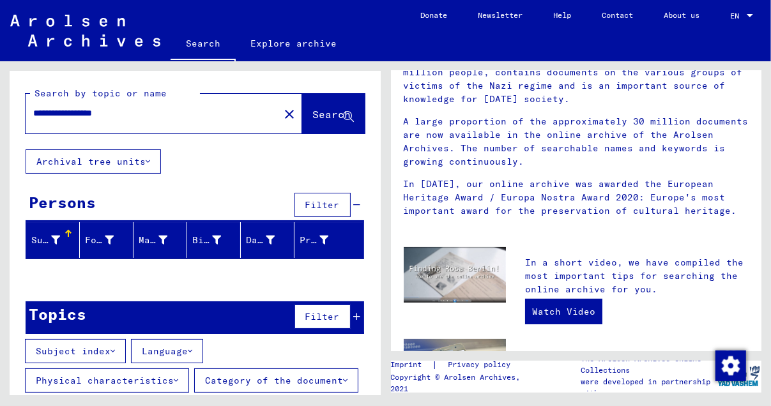
click at [148, 157] on icon at bounding box center [148, 161] width 4 height 9
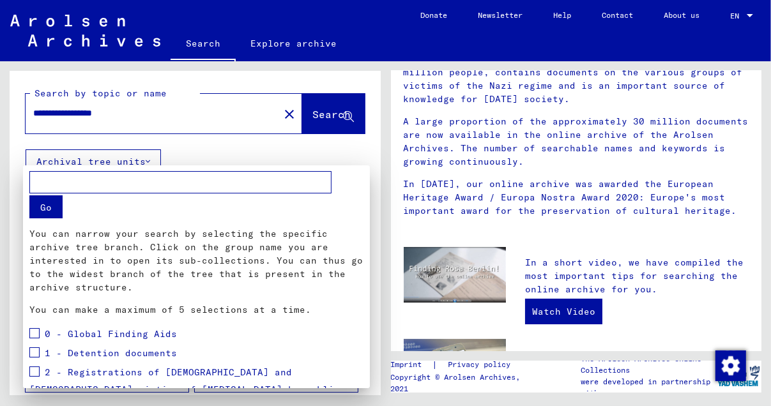
click at [321, 110] on div at bounding box center [385, 203] width 771 height 406
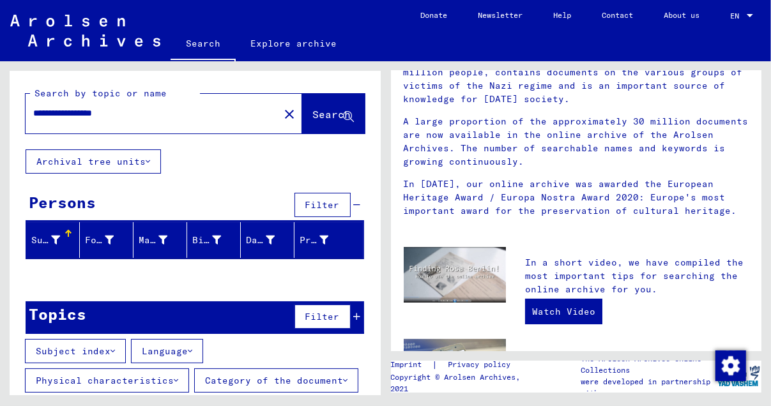
click at [47, 234] on font "Surname" at bounding box center [51, 239] width 40 height 11
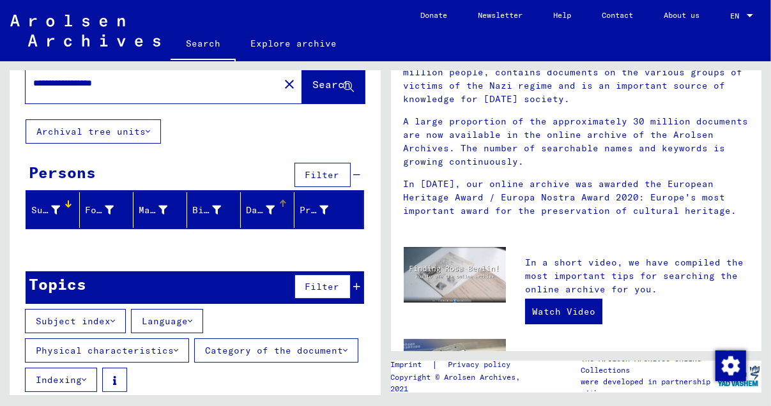
scroll to position [41, 0]
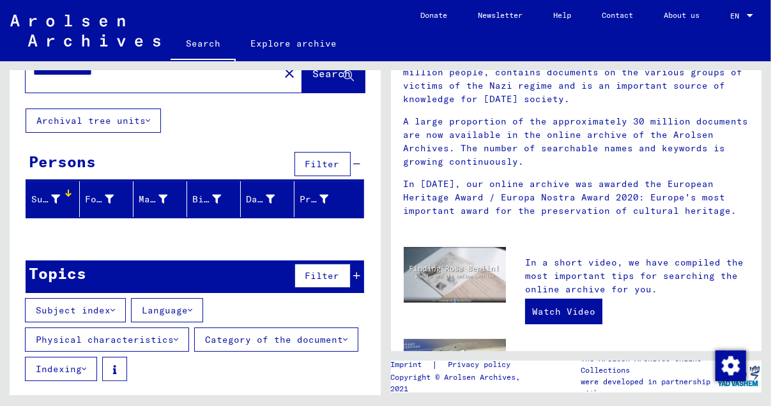
click at [52, 195] on font "Surname" at bounding box center [51, 198] width 40 height 11
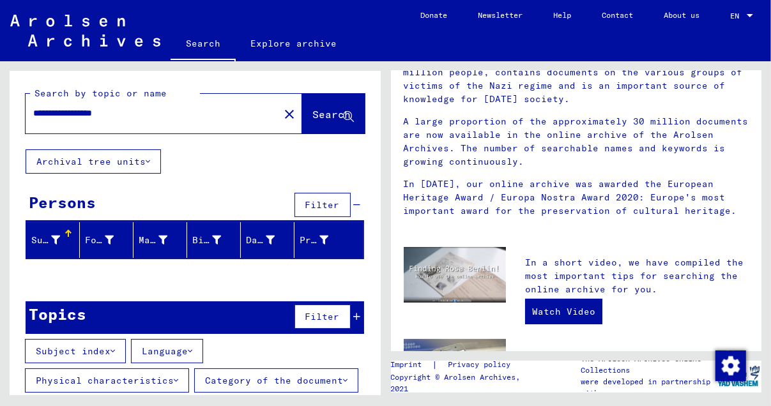
click at [277, 39] on link "Explore archive" at bounding box center [294, 43] width 117 height 31
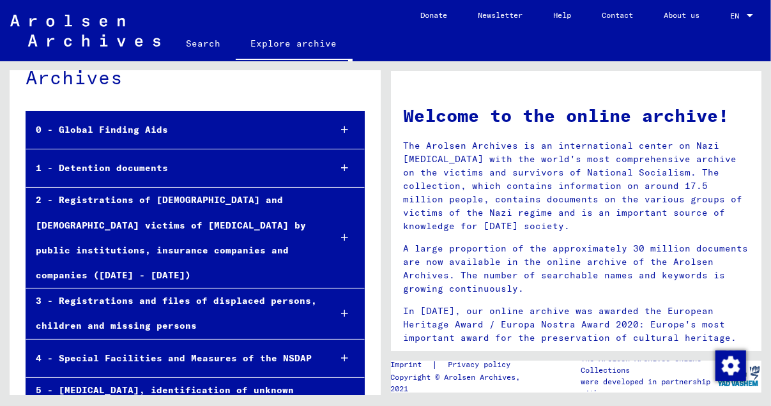
scroll to position [127, 0]
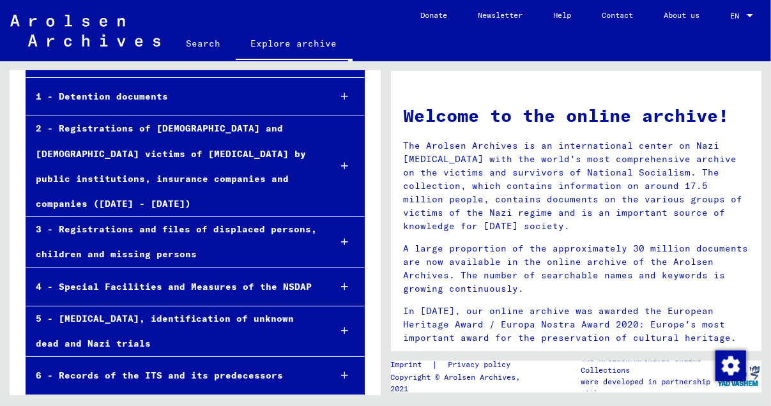
click at [167, 217] on div "3 - Registrations and files of displaced persons, children and missing persons" at bounding box center [173, 242] width 294 height 50
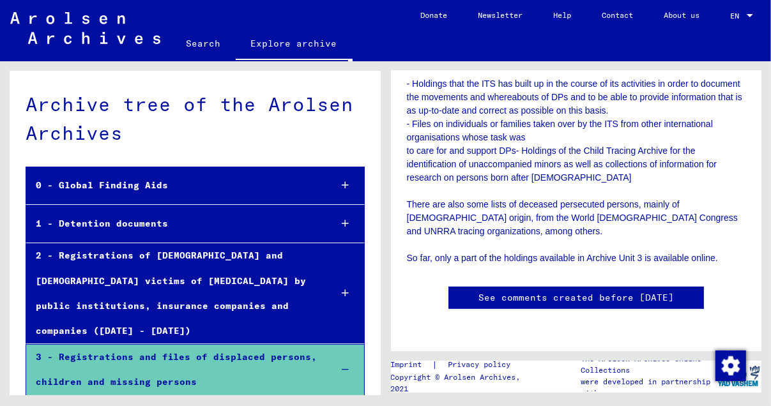
click at [206, 41] on link "Search" at bounding box center [202, 43] width 65 height 31
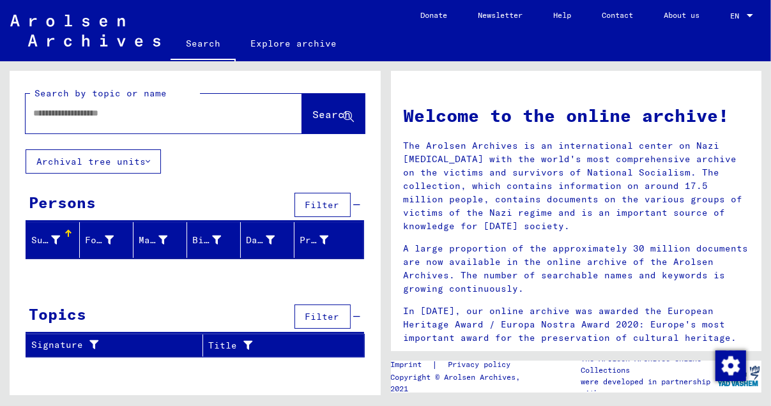
click at [69, 110] on input "text" at bounding box center [148, 113] width 230 height 13
type input "**********"
click at [335, 108] on span "Search" at bounding box center [332, 114] width 38 height 13
click at [337, 114] on span "Search" at bounding box center [332, 114] width 38 height 13
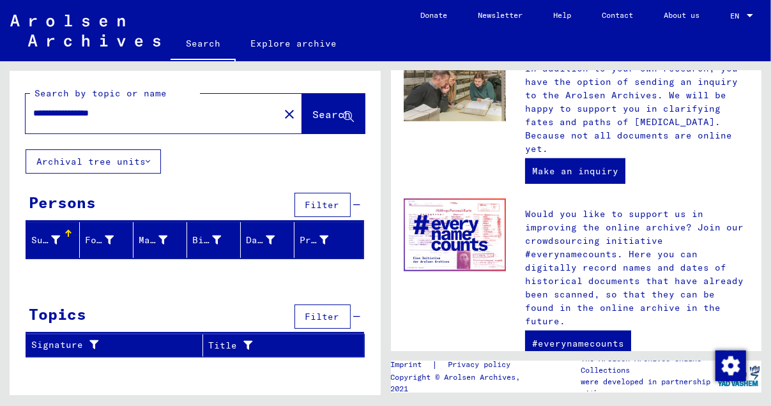
scroll to position [598, 0]
